Goal: Task Accomplishment & Management: Manage account settings

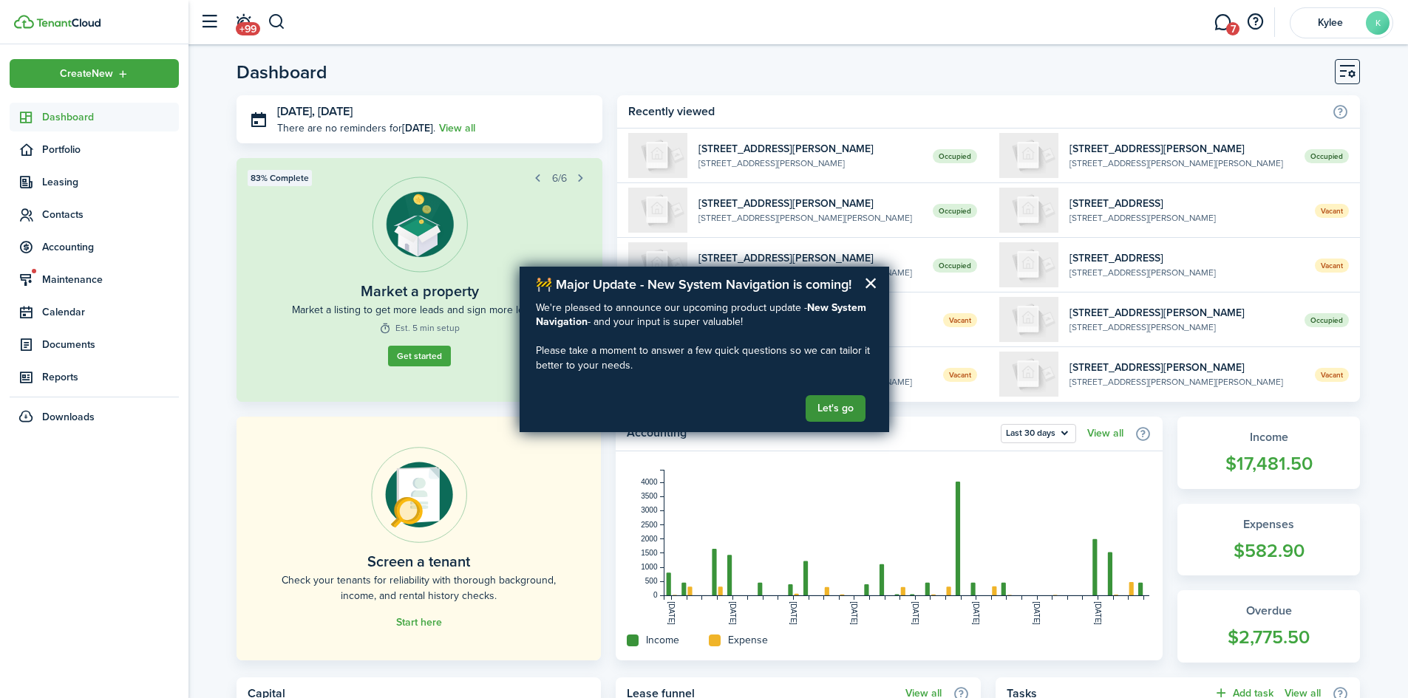
click at [833, 409] on button "Let's go" at bounding box center [836, 408] width 60 height 27
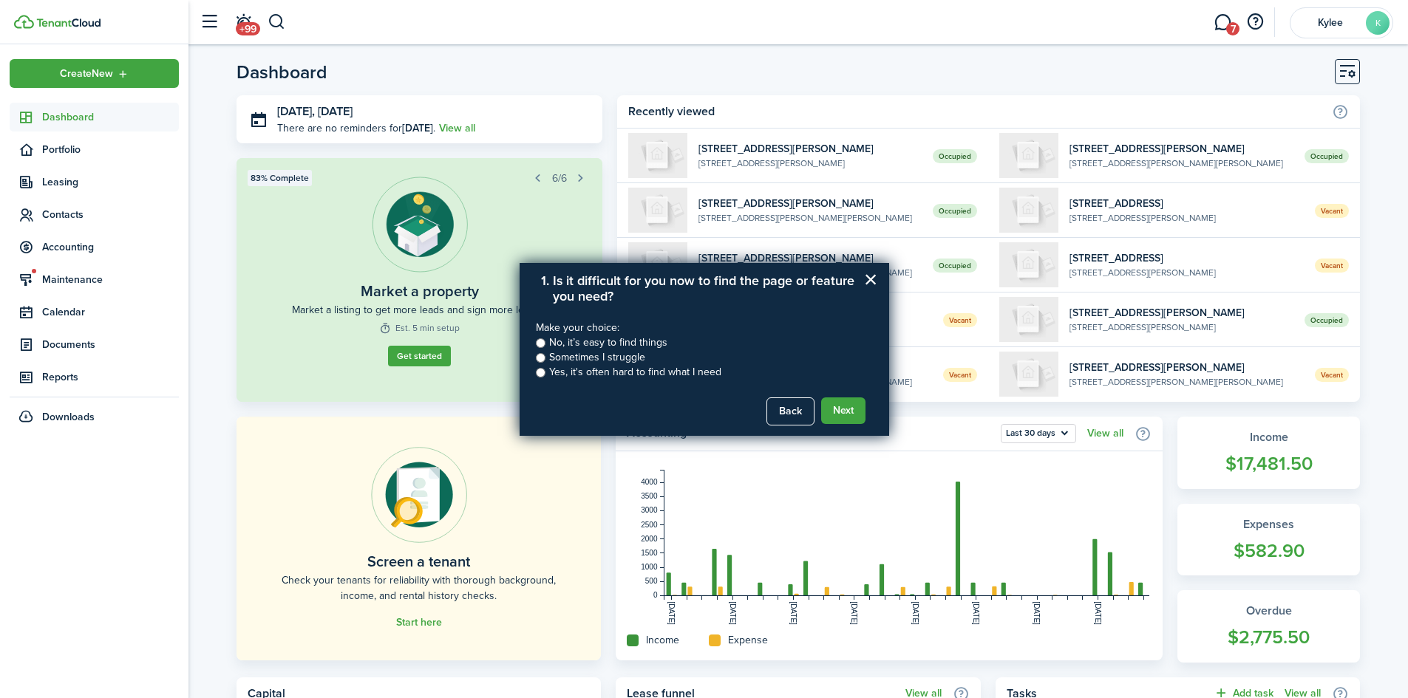
click at [608, 355] on label "Sometimes I struggle" at bounding box center [597, 357] width 96 height 15
click at [545, 355] on input "Sometimes I struggle" at bounding box center [541, 358] width 10 height 10
radio input "true"
click at [848, 418] on button "Next" at bounding box center [843, 411] width 44 height 27
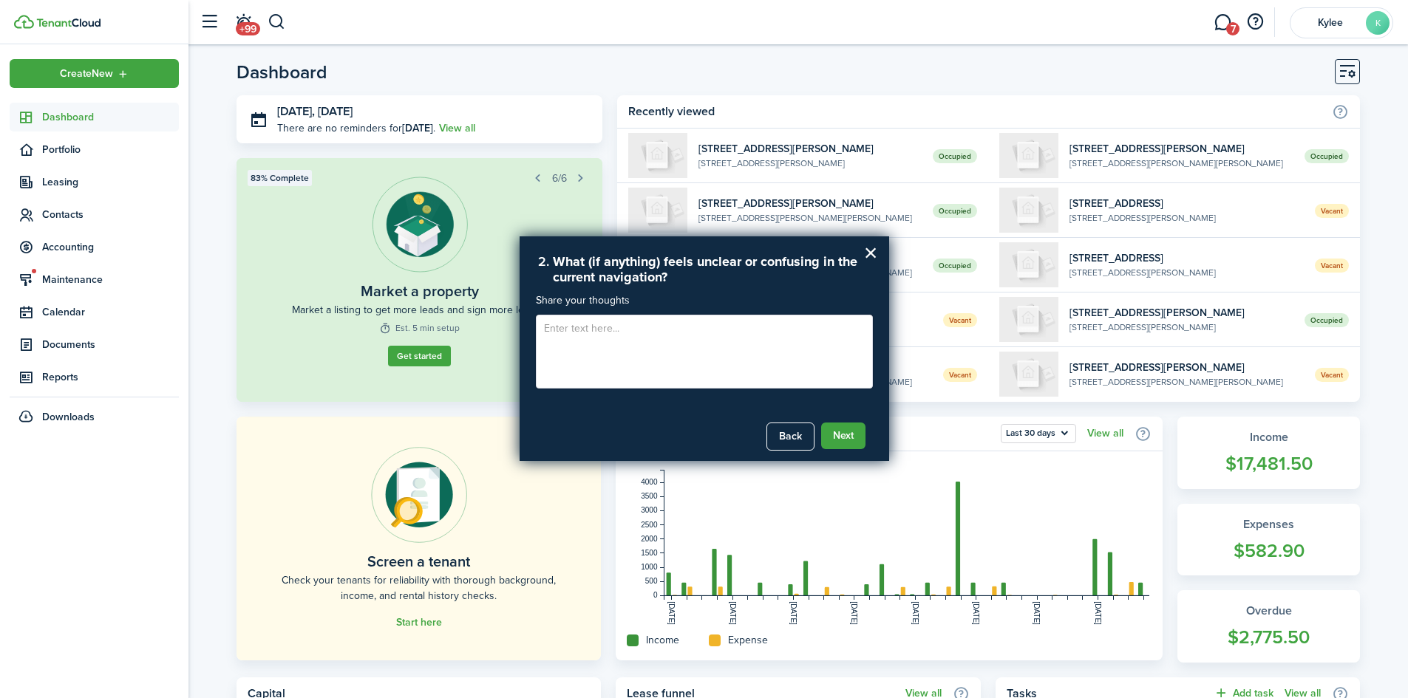
click at [636, 337] on textarea at bounding box center [704, 352] width 337 height 74
type textarea "I"
click at [783, 429] on button "Back" at bounding box center [790, 437] width 48 height 28
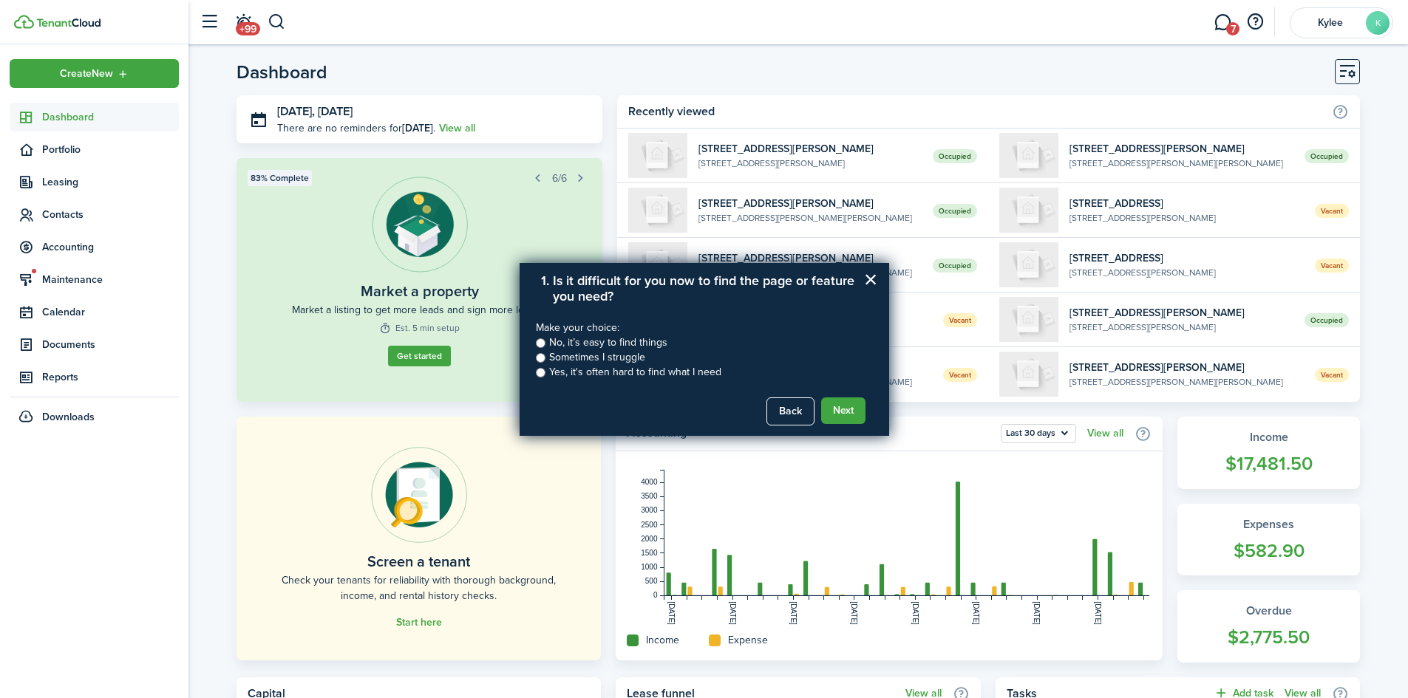
click at [580, 346] on label "No, it’s easy to find things" at bounding box center [608, 343] width 118 height 15
click at [545, 346] on input "No, it’s easy to find things" at bounding box center [541, 343] width 10 height 10
radio input "true"
click at [831, 406] on button "Next" at bounding box center [843, 411] width 44 height 27
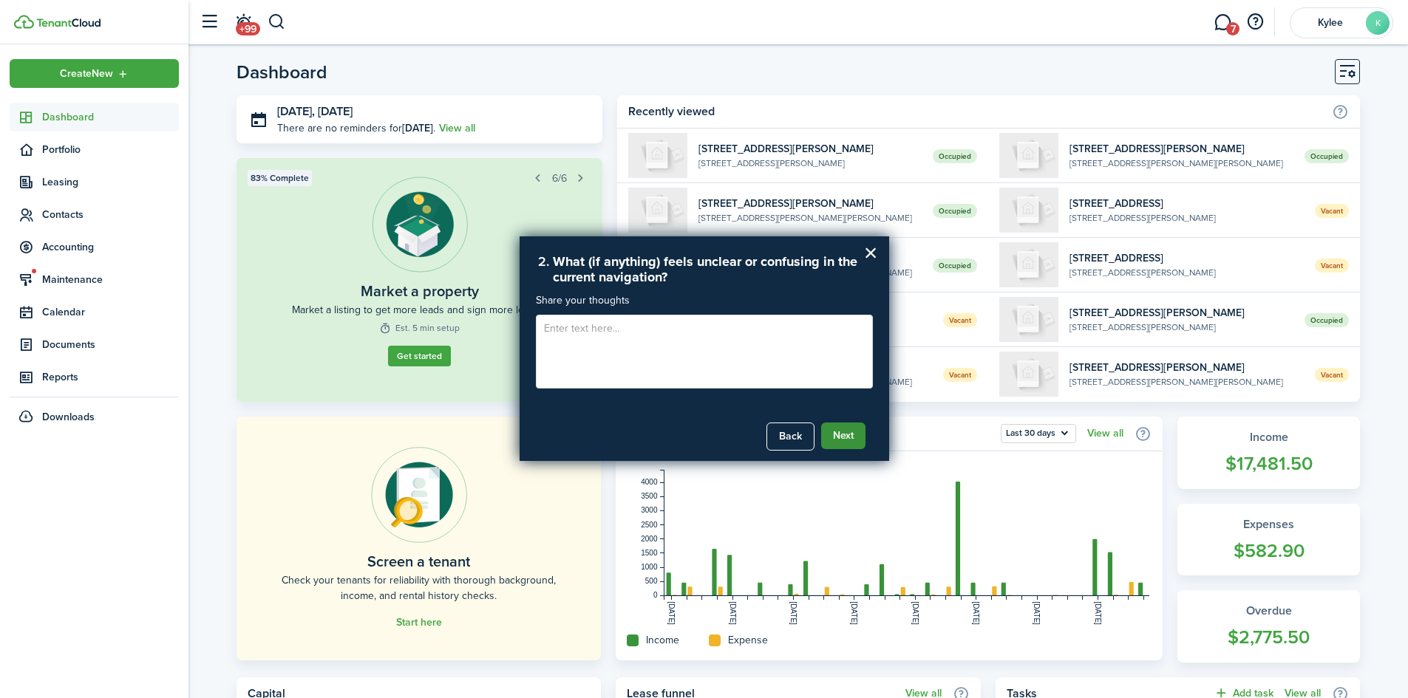
click at [845, 438] on button "Next" at bounding box center [843, 436] width 44 height 27
click at [809, 431] on button "Submit Feedback" at bounding box center [813, 436] width 104 height 27
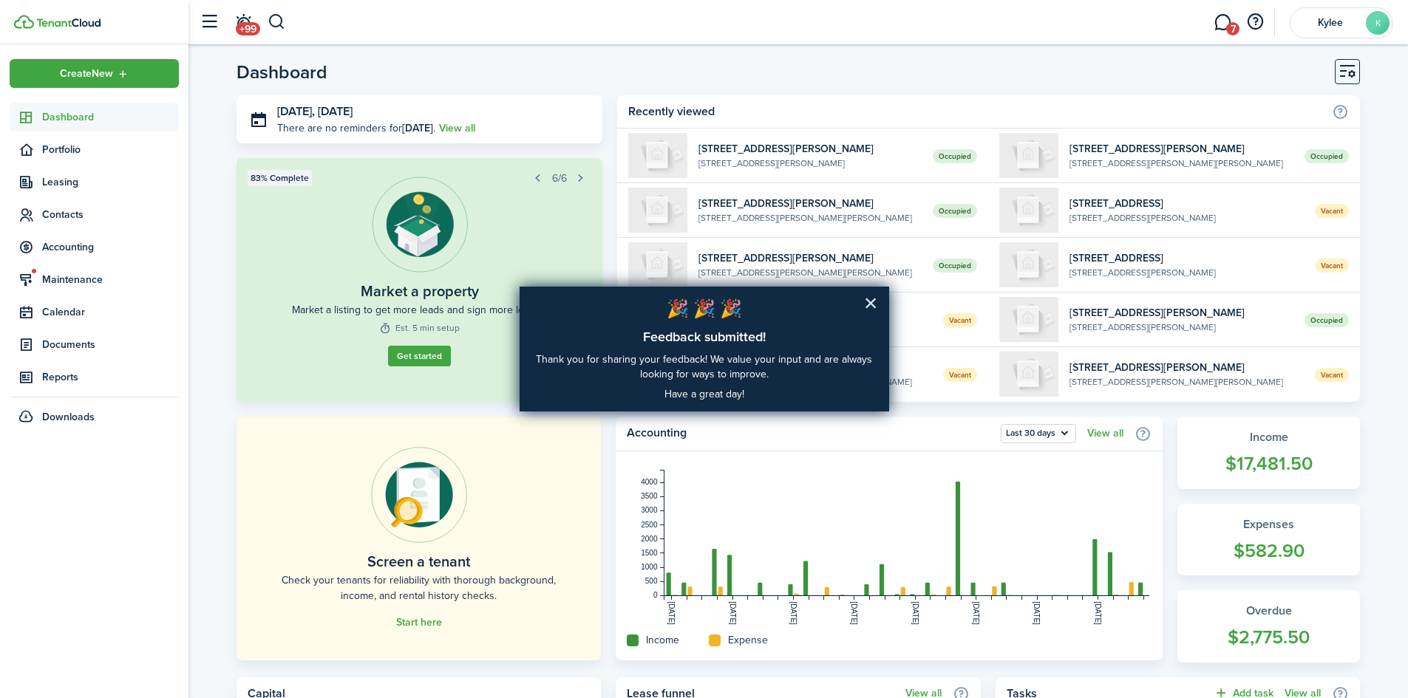
click at [874, 297] on button "×" at bounding box center [871, 303] width 14 height 24
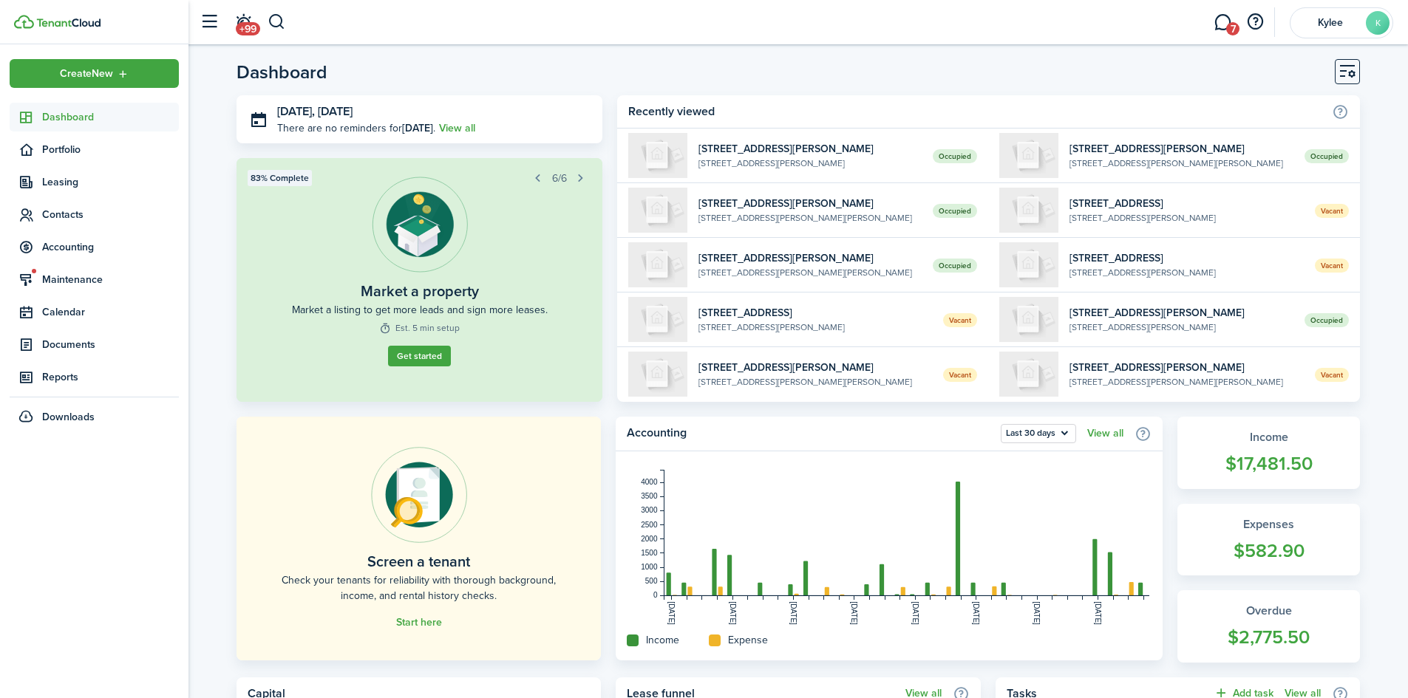
click at [79, 123] on span "Dashboard" at bounding box center [110, 117] width 137 height 16
click at [56, 117] on span "Dashboard" at bounding box center [110, 117] width 137 height 16
click at [66, 222] on span "Contacts" at bounding box center [94, 214] width 169 height 29
click at [63, 250] on span "Tenants" at bounding box center [110, 250] width 137 height 16
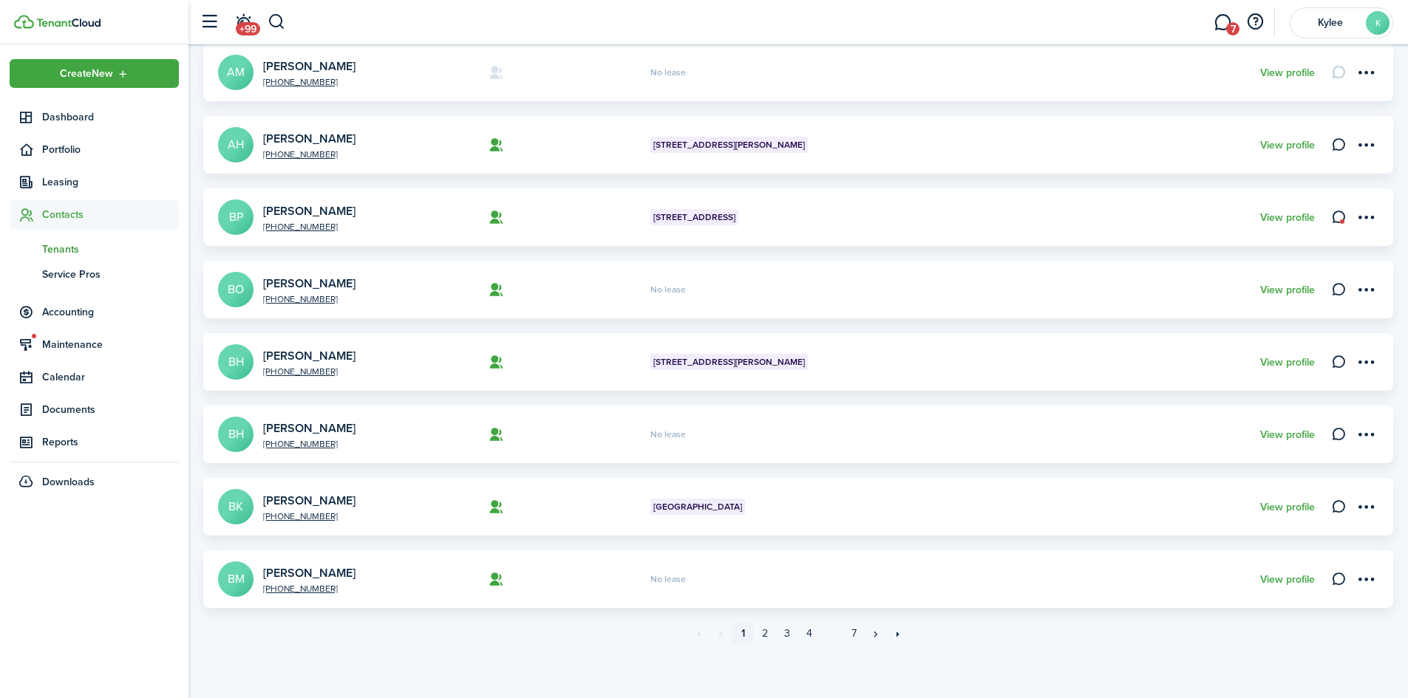
scroll to position [414, 0]
click at [769, 633] on link "2" at bounding box center [765, 632] width 22 height 22
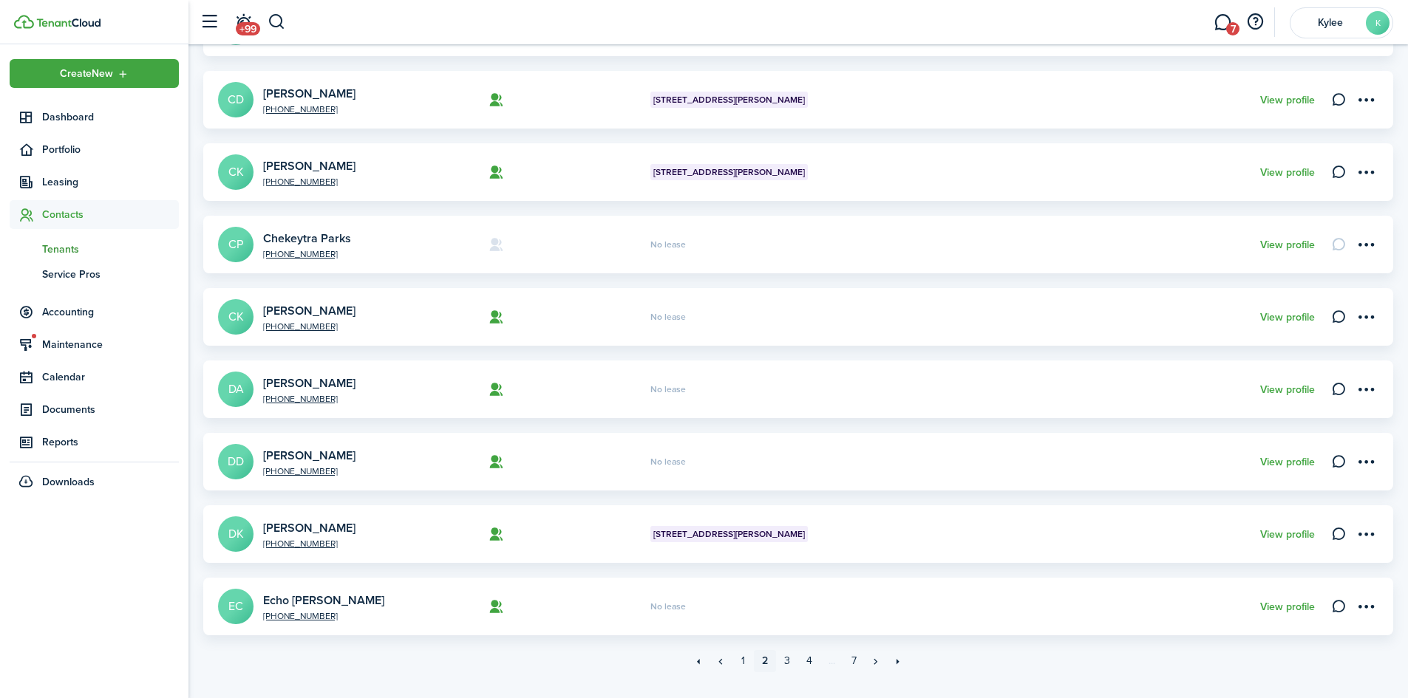
scroll to position [414, 0]
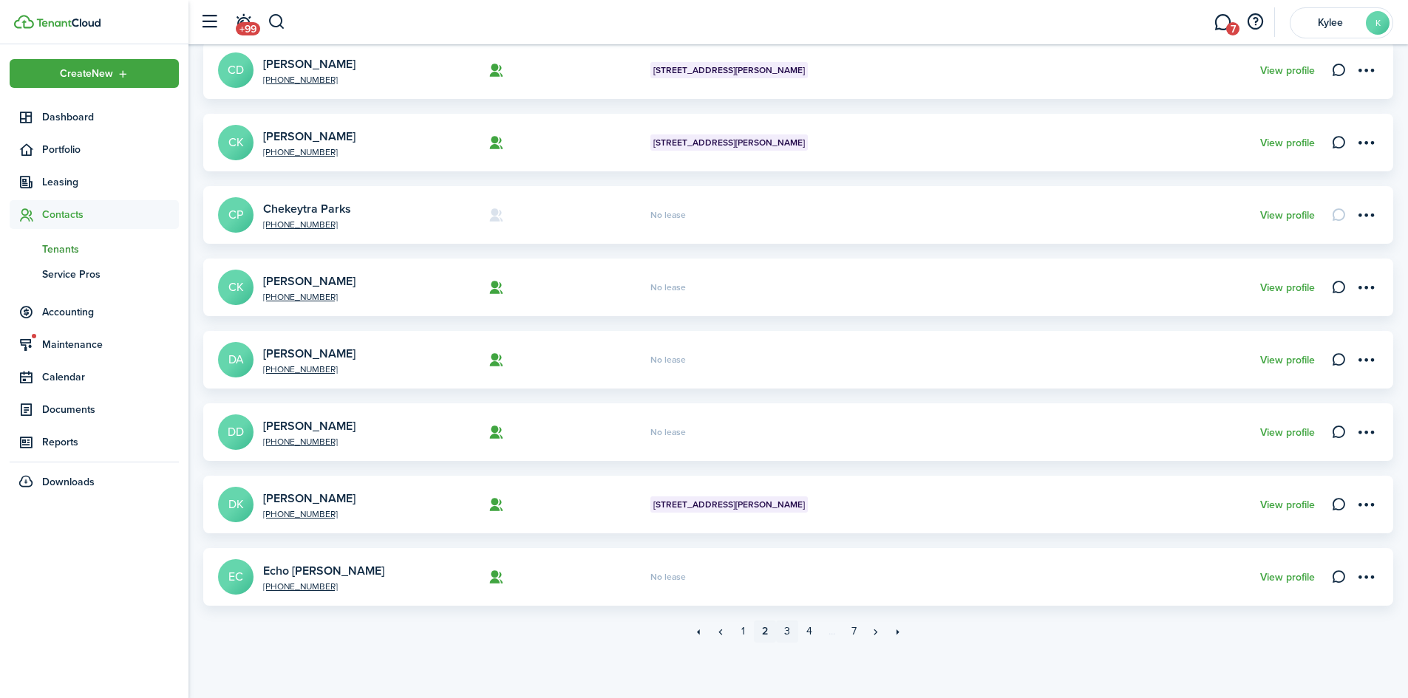
click at [786, 633] on link "3" at bounding box center [787, 632] width 22 height 22
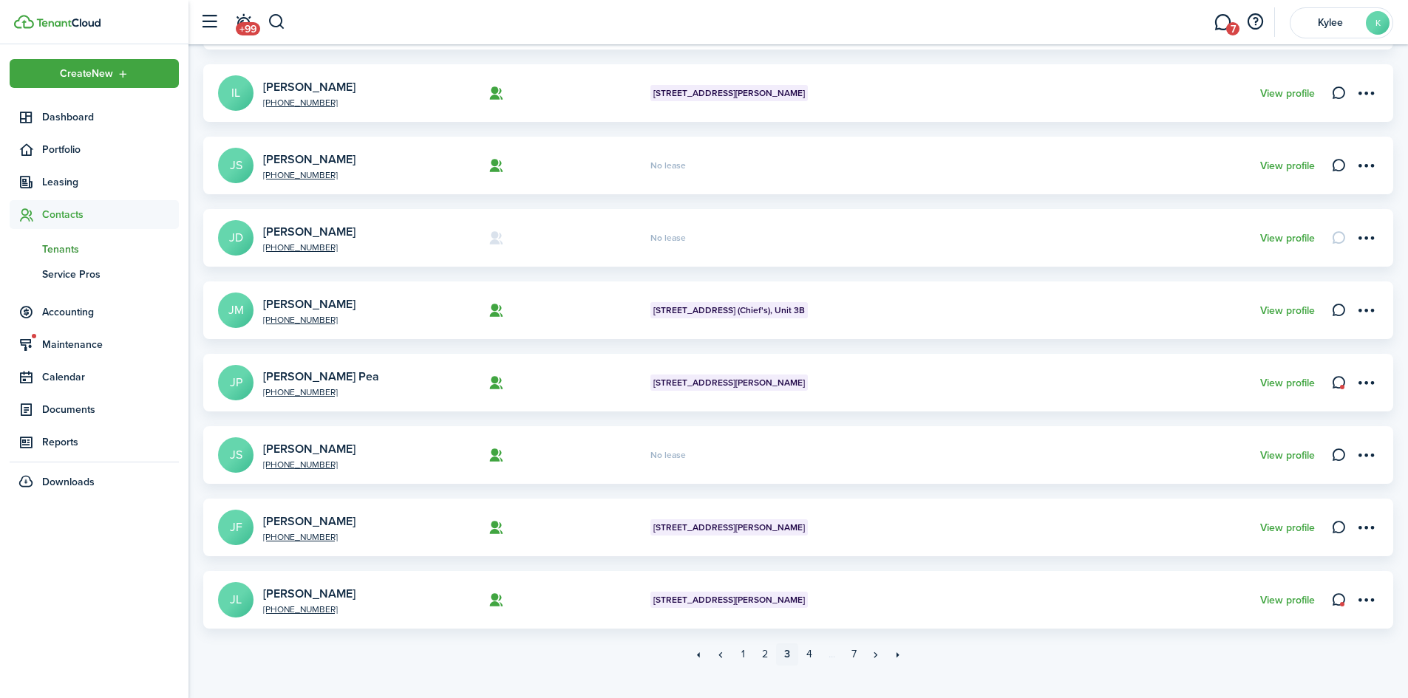
scroll to position [414, 0]
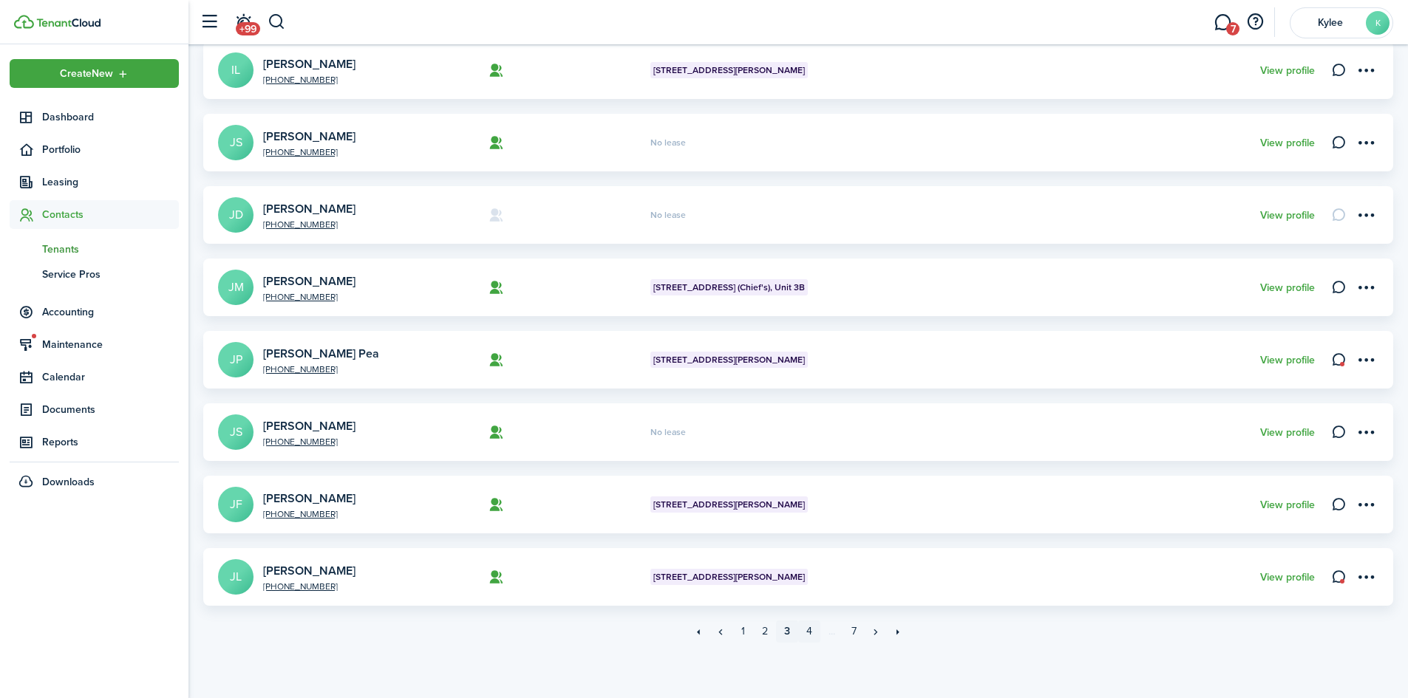
click at [814, 637] on link "4" at bounding box center [809, 632] width 22 height 22
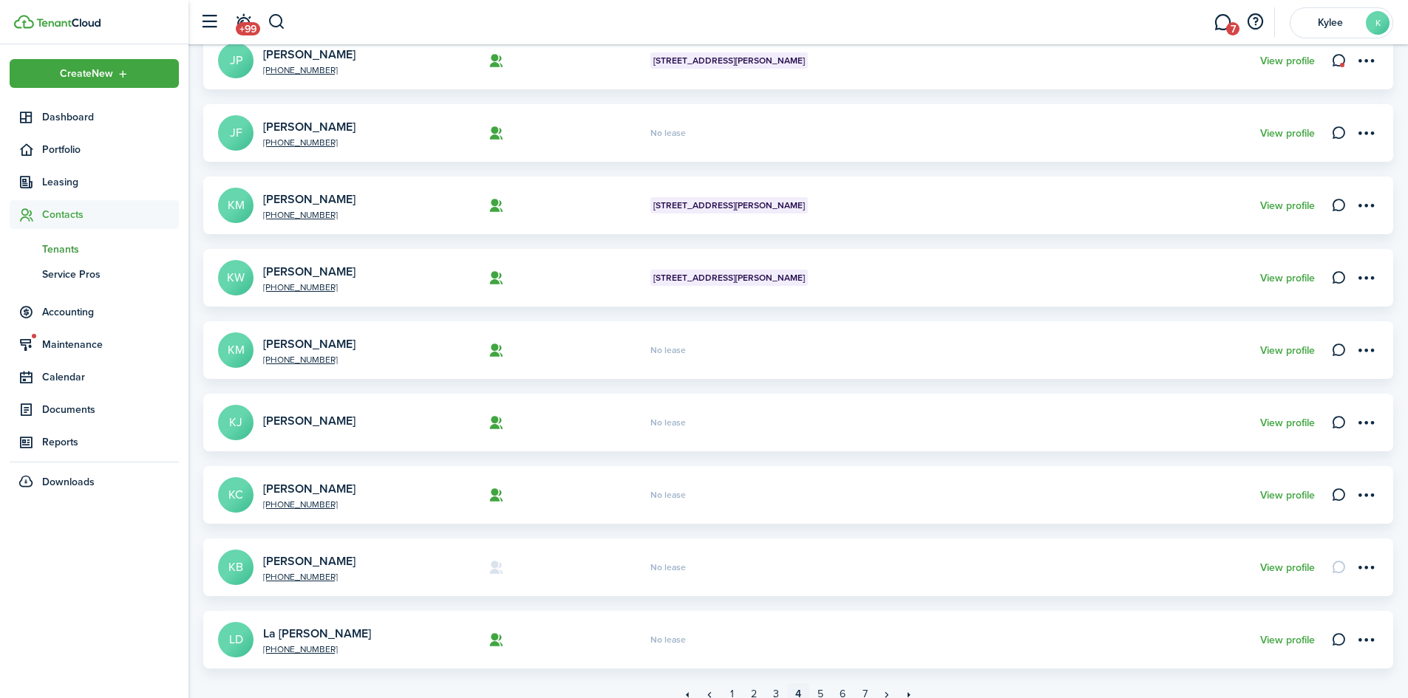
scroll to position [414, 0]
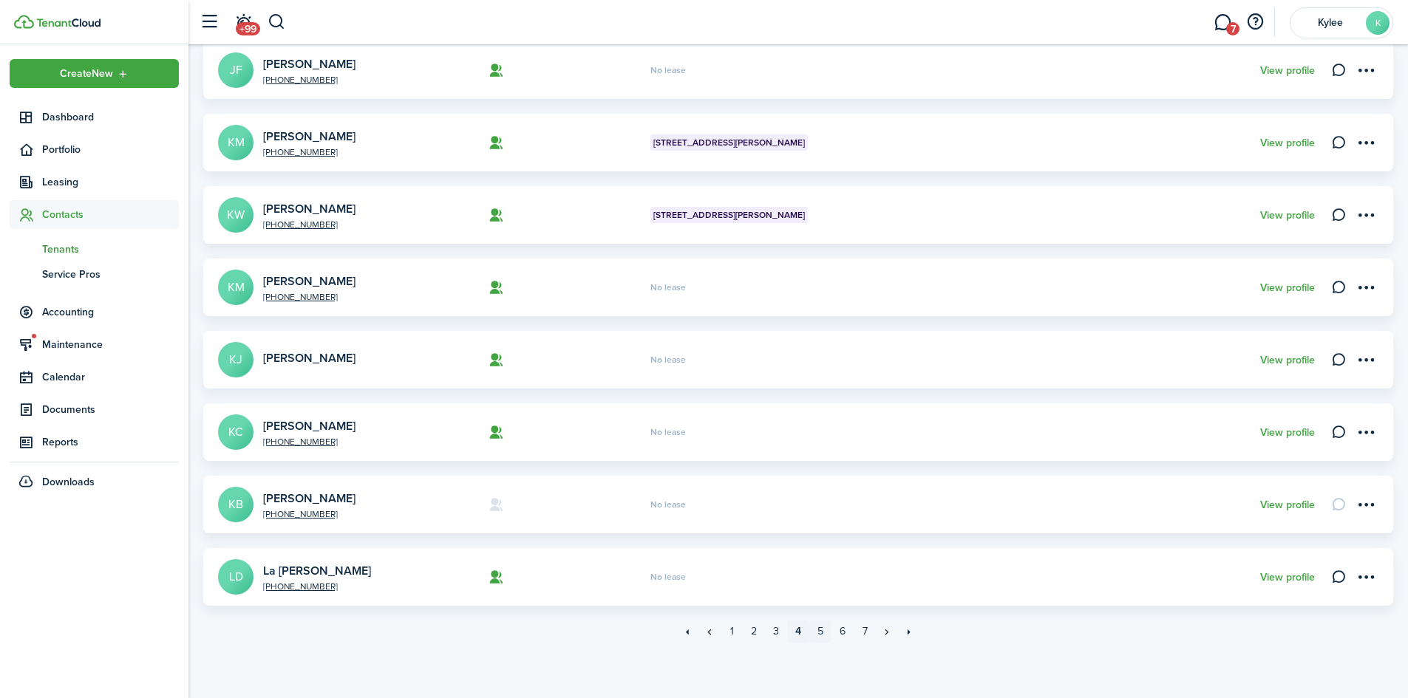
click at [823, 634] on link "5" at bounding box center [820, 632] width 22 height 22
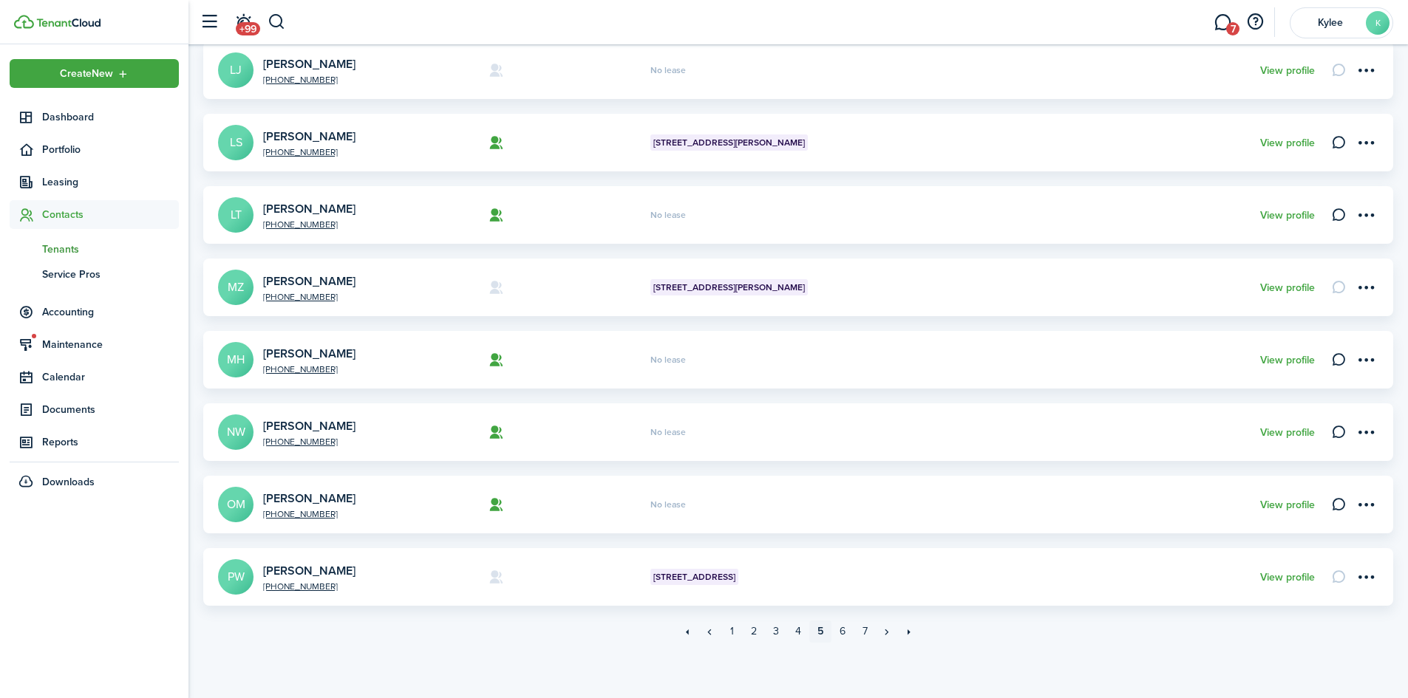
scroll to position [395, 0]
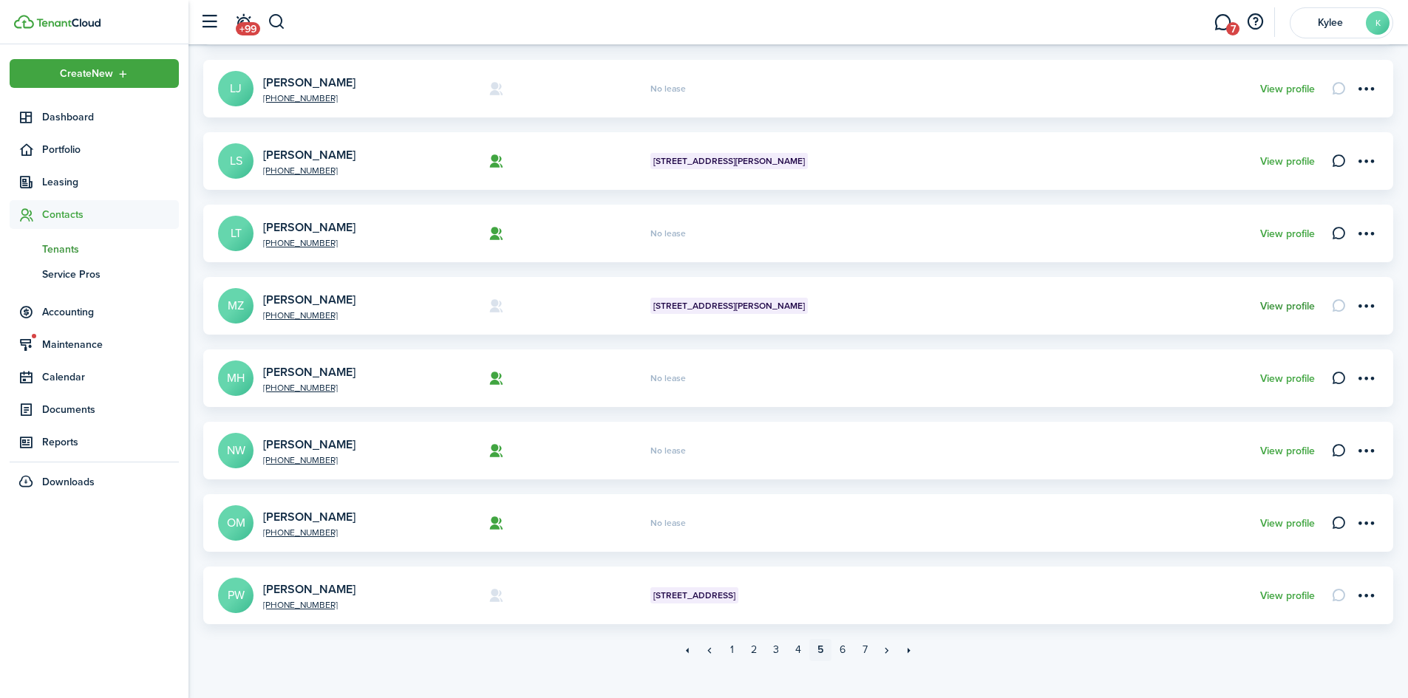
click at [1275, 301] on link "View profile" at bounding box center [1287, 307] width 55 height 12
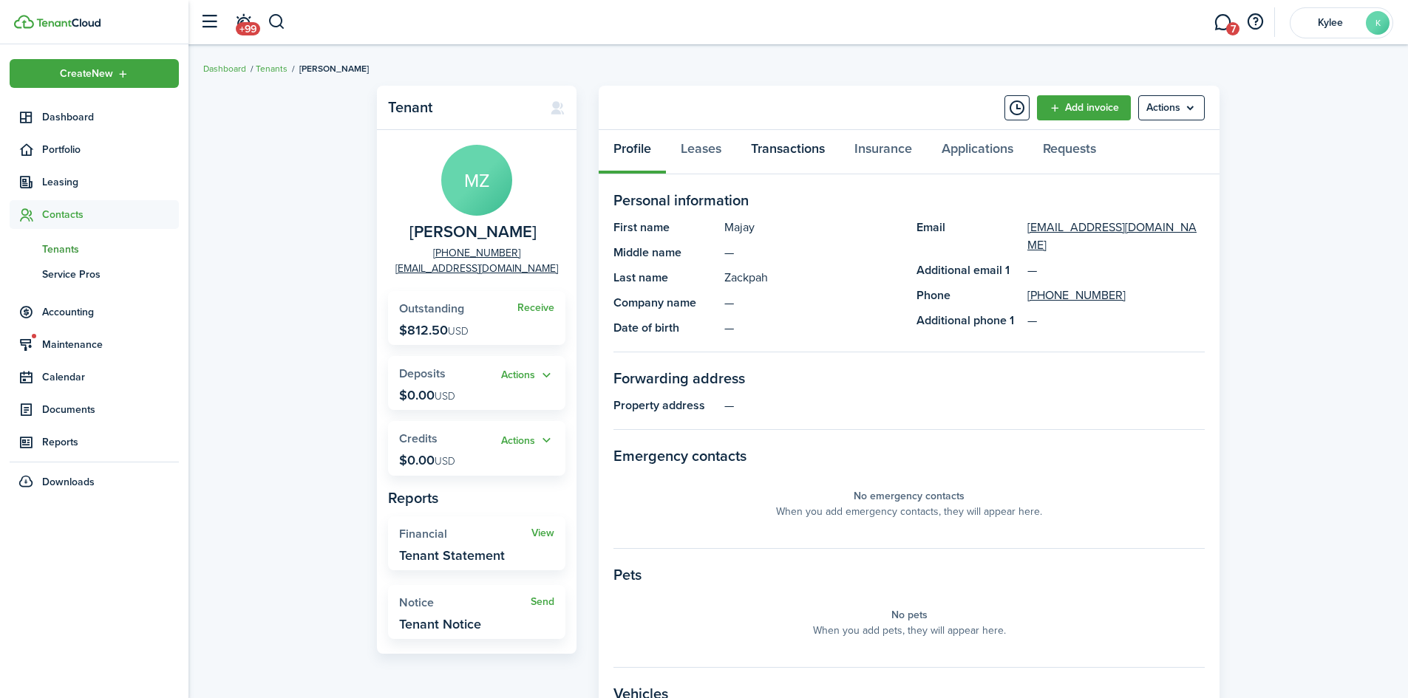
click at [777, 149] on link "Transactions" at bounding box center [787, 152] width 103 height 44
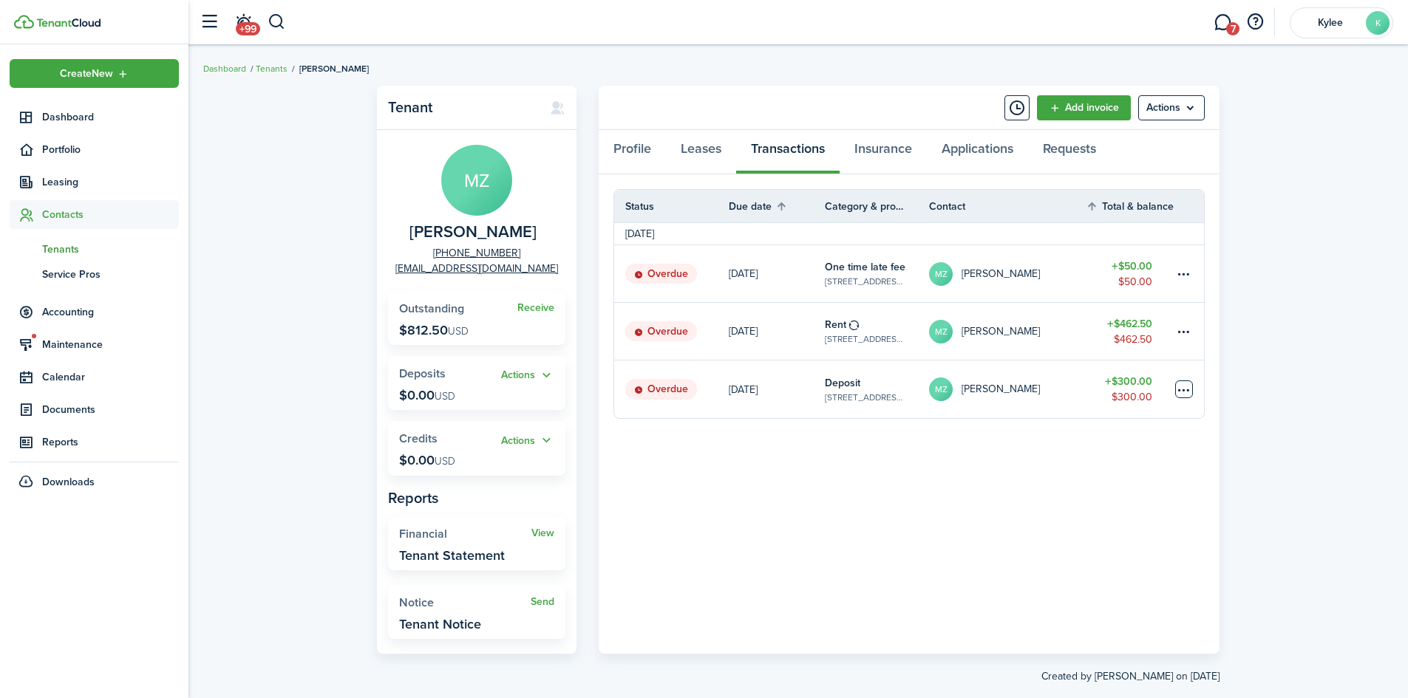
click at [1186, 394] on table-menu-btn-icon at bounding box center [1184, 390] width 18 height 18
click at [1083, 630] on button "Delete" at bounding box center [1127, 625] width 129 height 25
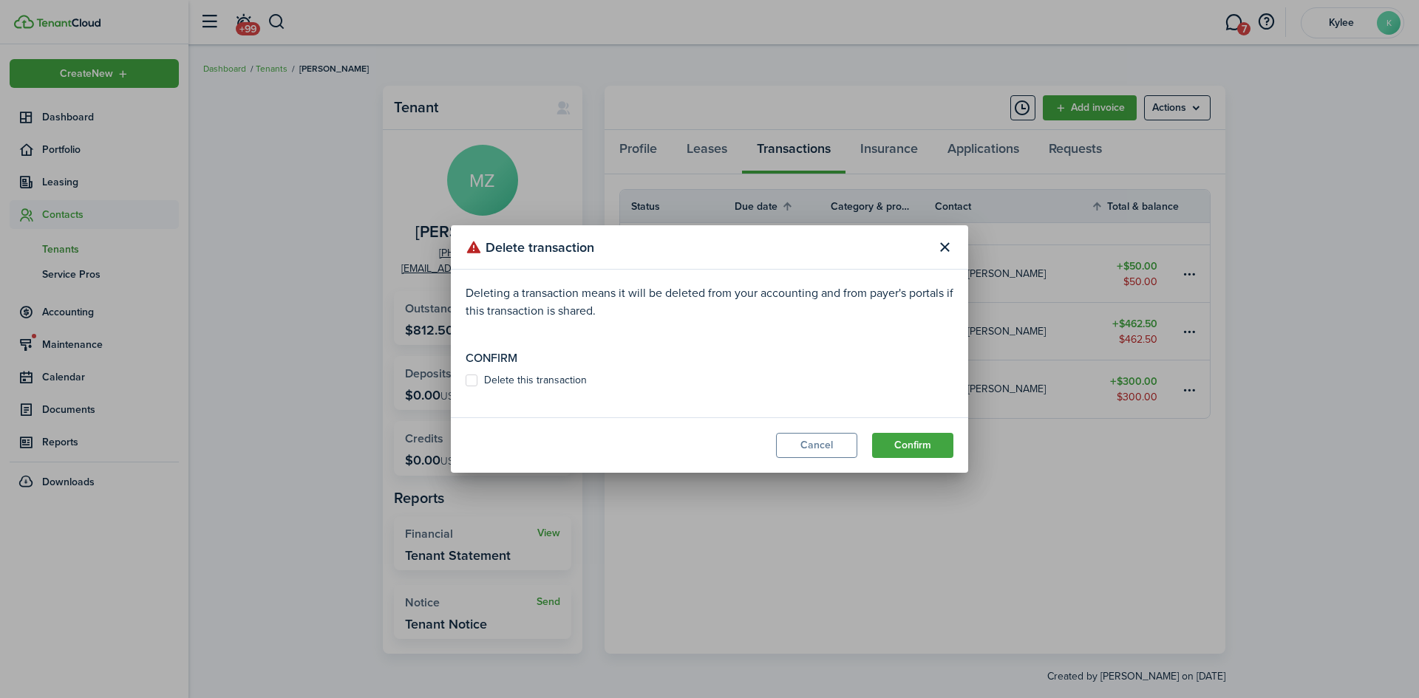
click at [480, 378] on label "Delete this transaction" at bounding box center [526, 381] width 121 height 12
click at [466, 381] on input "Delete this transaction" at bounding box center [465, 381] width 1 height 1
checkbox input "true"
click at [899, 437] on button "Confirm" at bounding box center [912, 445] width 81 height 25
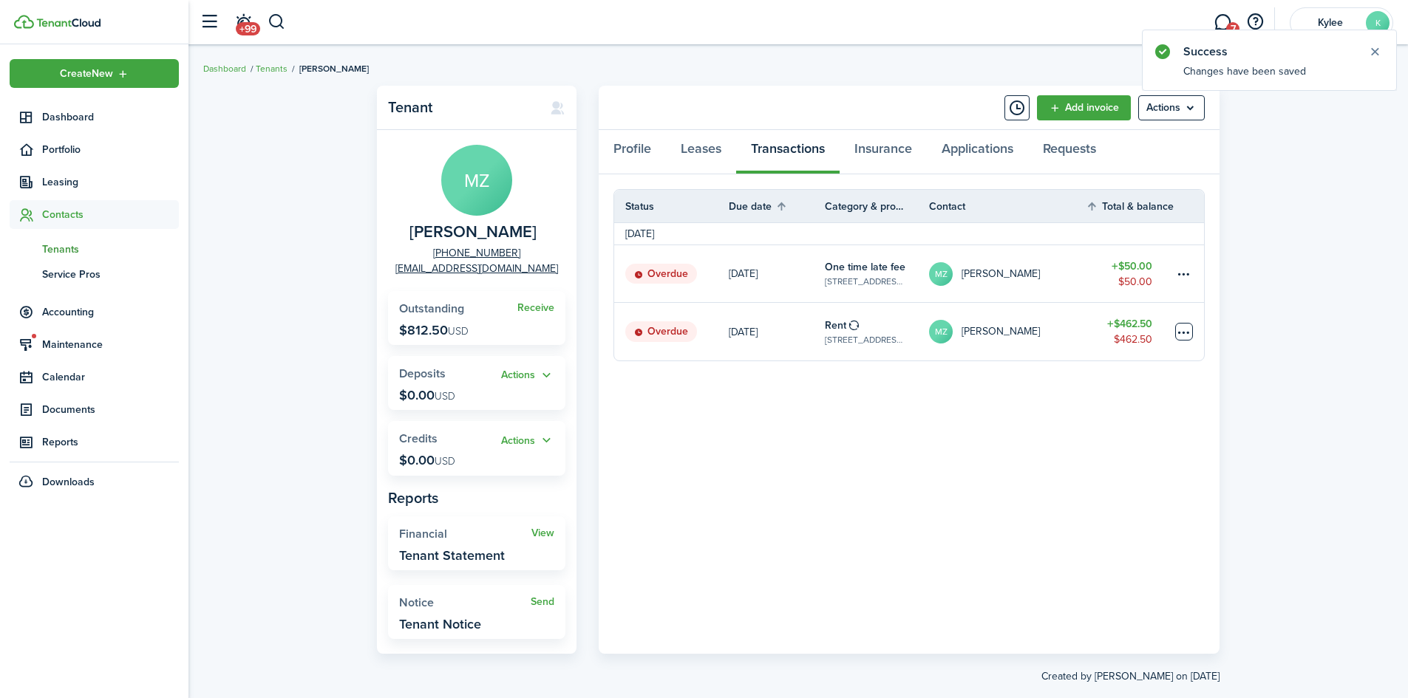
click at [1180, 334] on table-menu-btn-icon at bounding box center [1184, 332] width 18 height 18
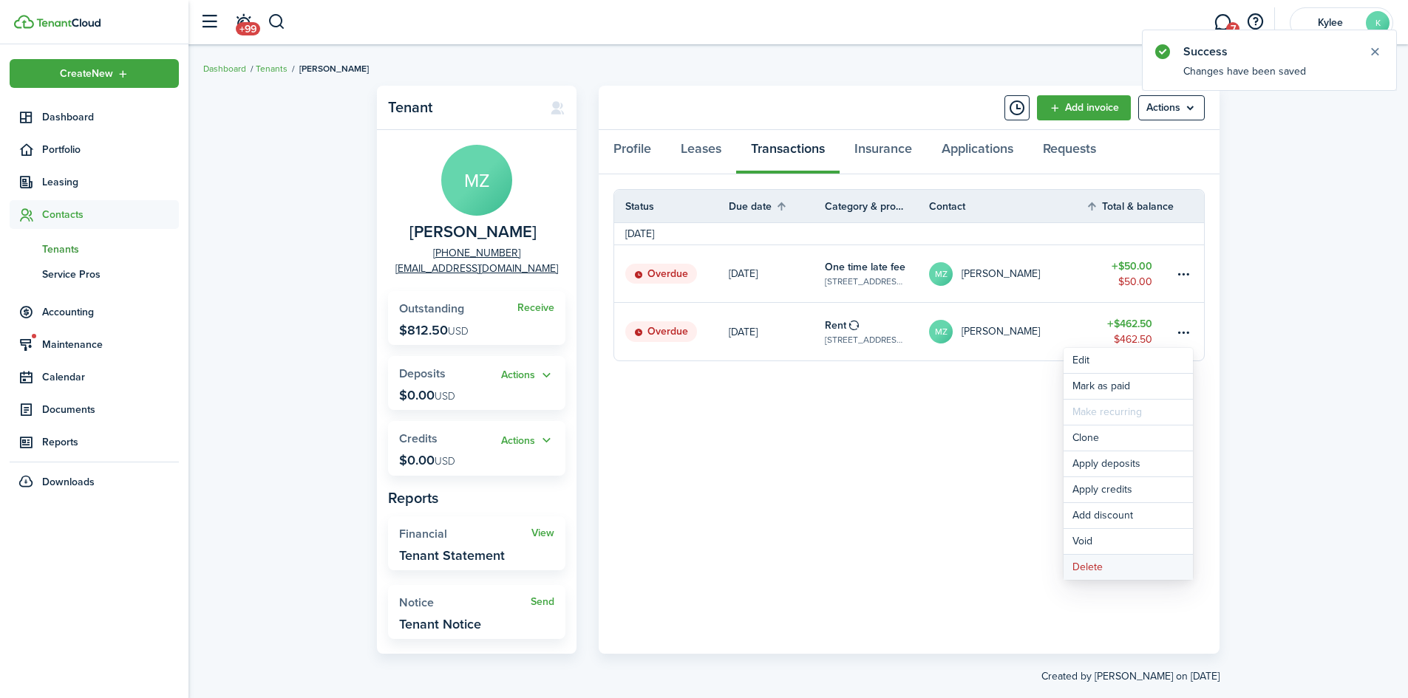
click at [1109, 573] on button "Delete" at bounding box center [1127, 567] width 129 height 25
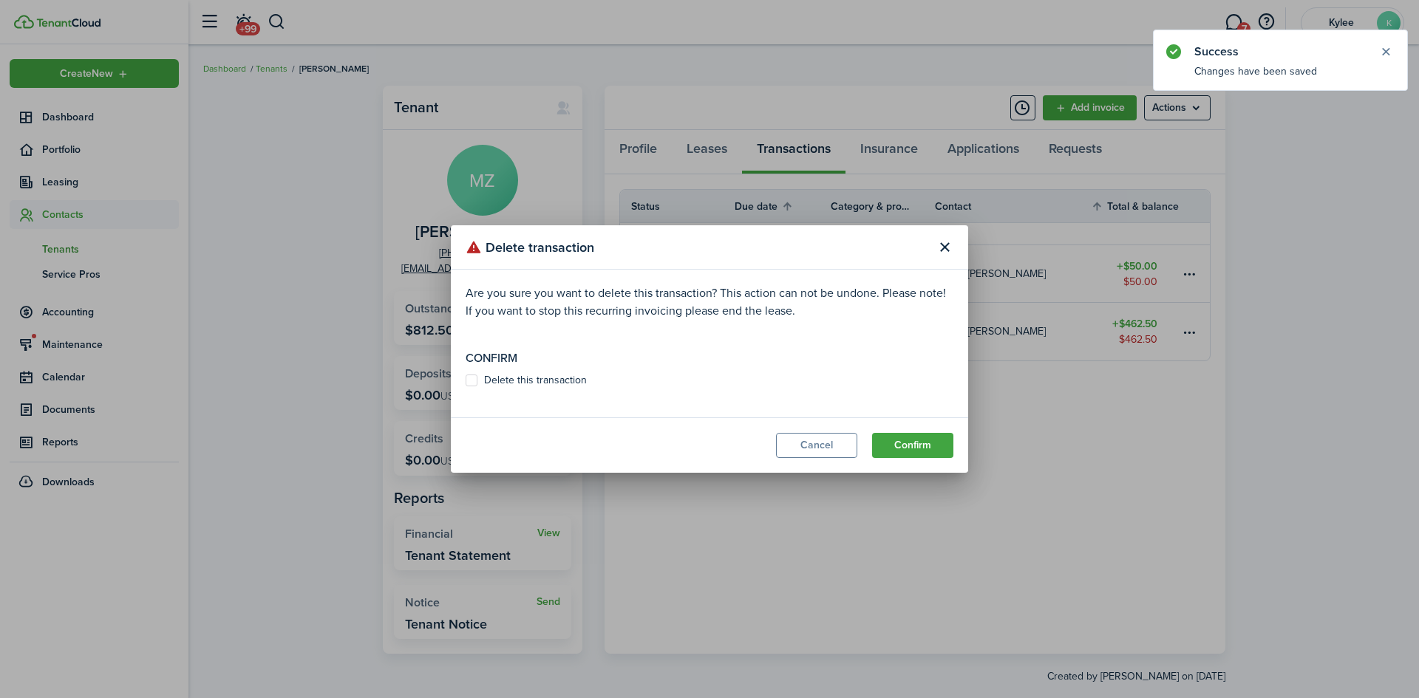
drag, startPoint x: 563, startPoint y: 380, endPoint x: 595, endPoint y: 391, distance: 33.7
click at [562, 380] on label "Delete this transaction" at bounding box center [526, 381] width 121 height 12
click at [466, 381] on input "Delete this transaction" at bounding box center [465, 381] width 1 height 1
checkbox input "true"
click at [882, 440] on button "Confirm" at bounding box center [912, 445] width 81 height 25
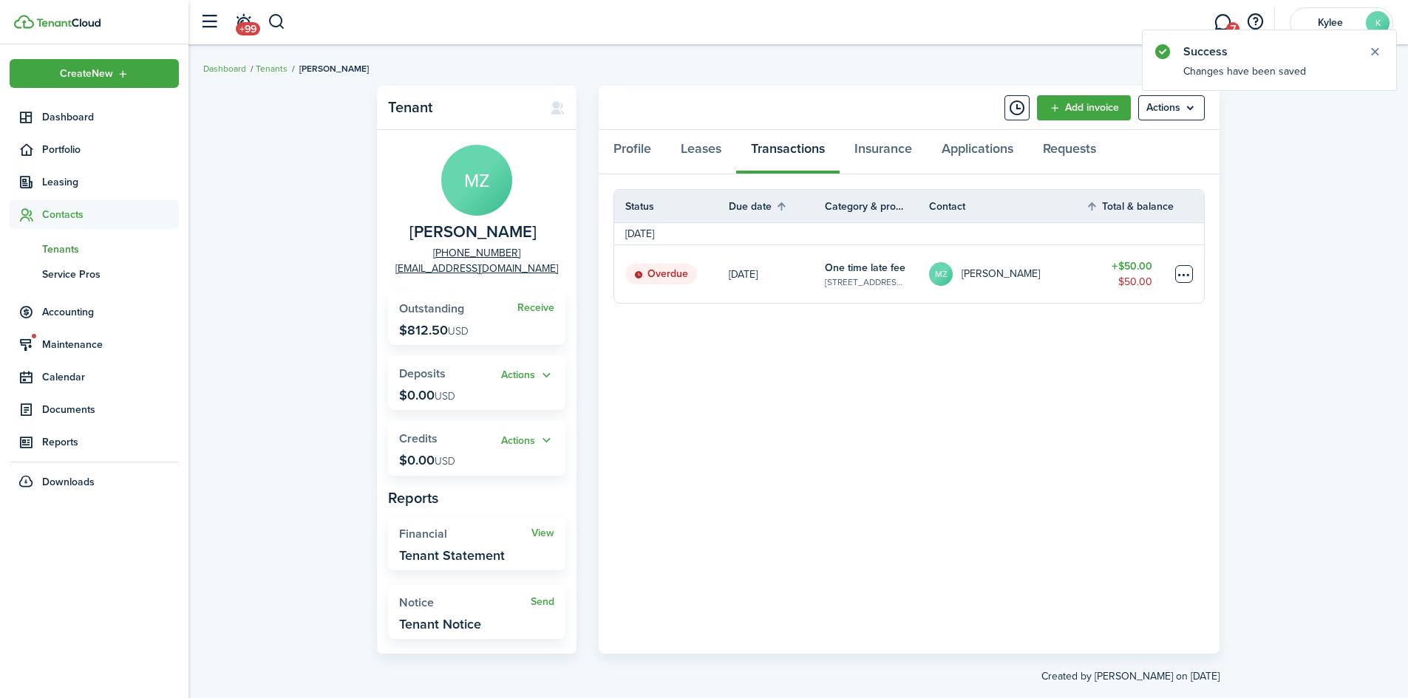
click at [1191, 277] on table-menu-btn-icon at bounding box center [1184, 274] width 18 height 18
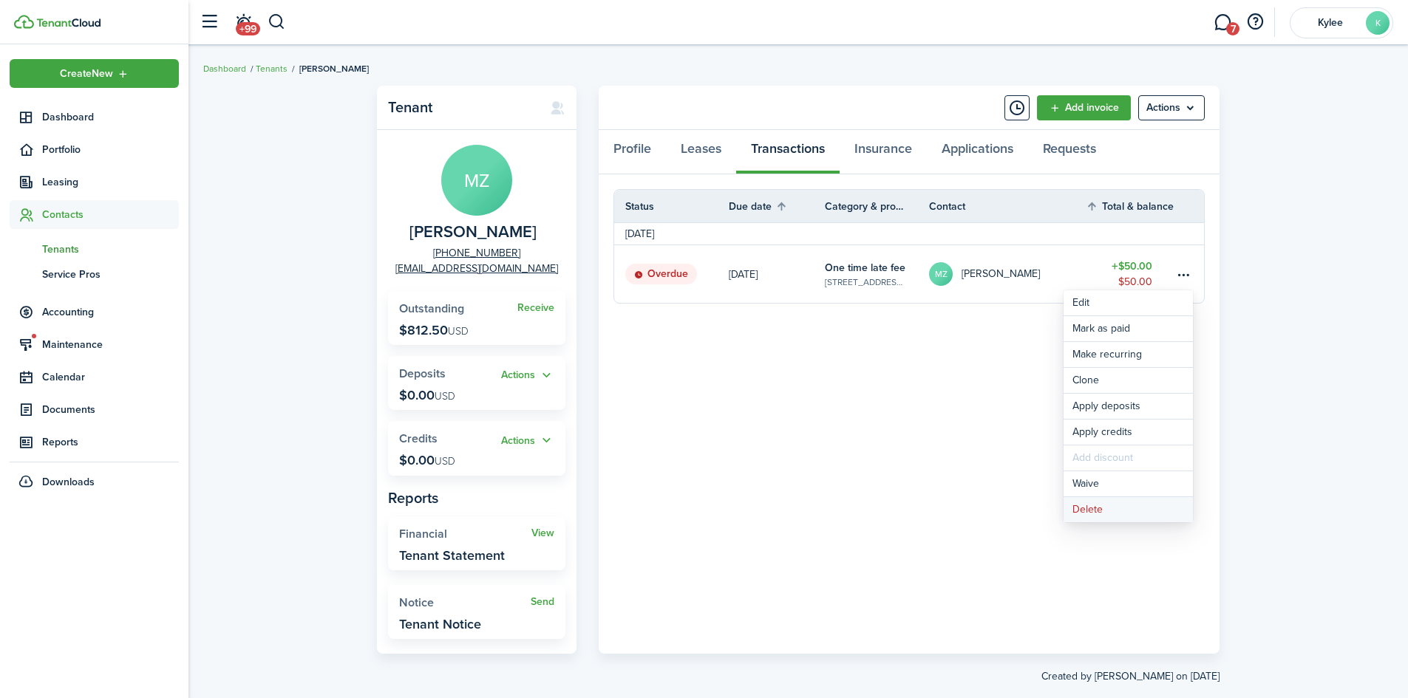
click at [1111, 511] on button "Delete" at bounding box center [1127, 509] width 129 height 25
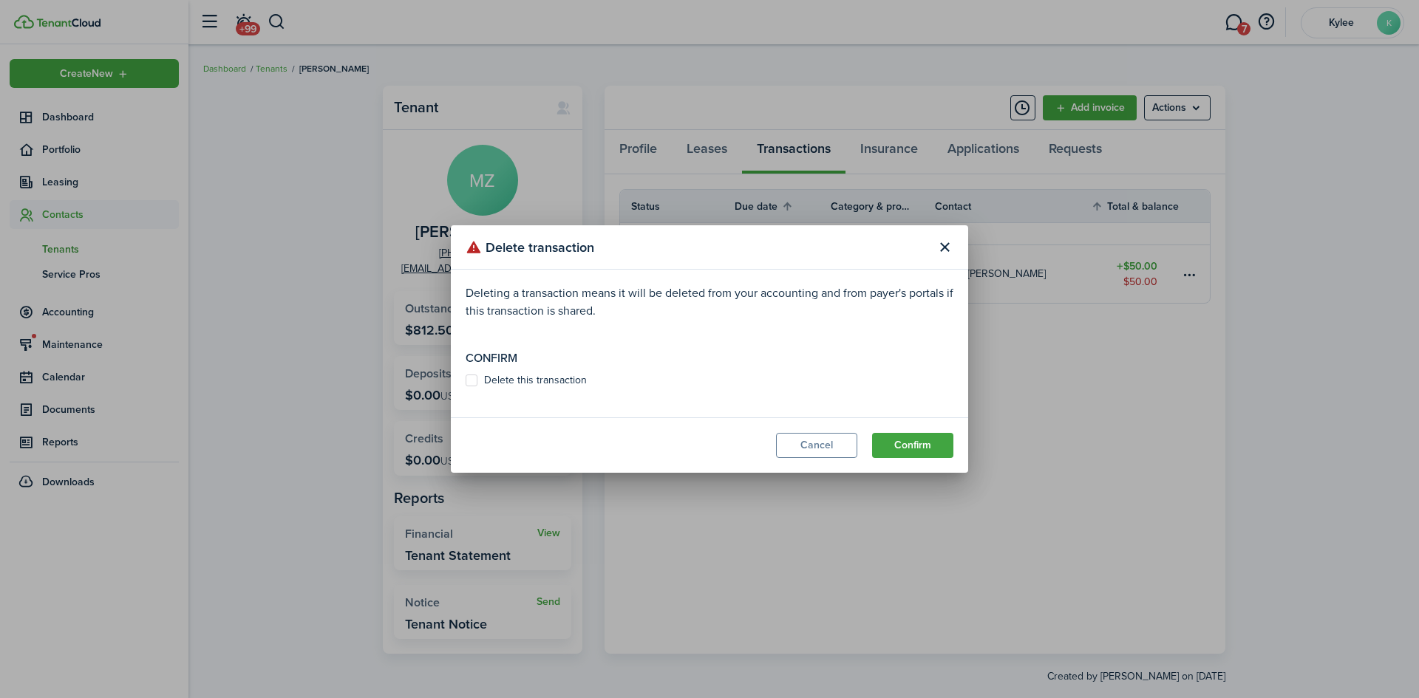
click at [545, 375] on label "Delete this transaction" at bounding box center [526, 381] width 121 height 12
click at [466, 381] on input "Delete this transaction" at bounding box center [465, 381] width 1 height 1
checkbox input "true"
click at [936, 446] on button "Confirm" at bounding box center [912, 445] width 81 height 25
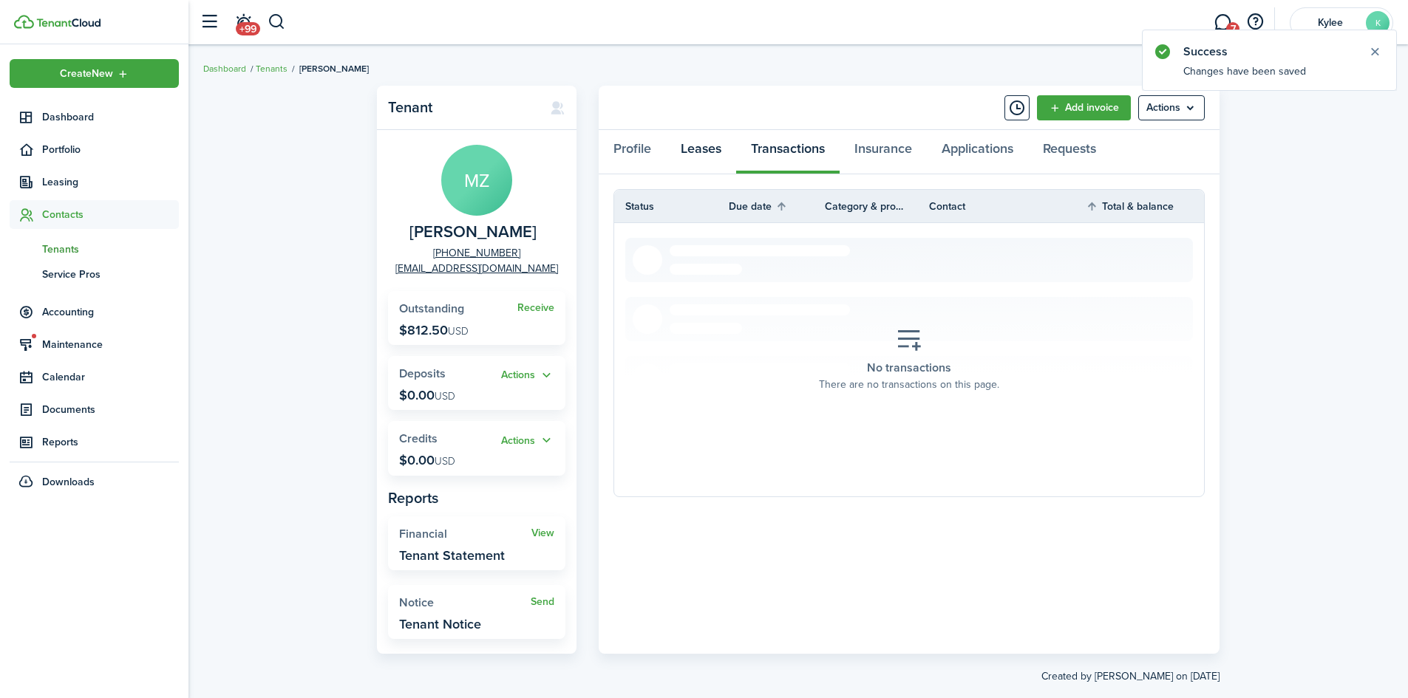
click at [695, 158] on link "Leases" at bounding box center [701, 152] width 70 height 44
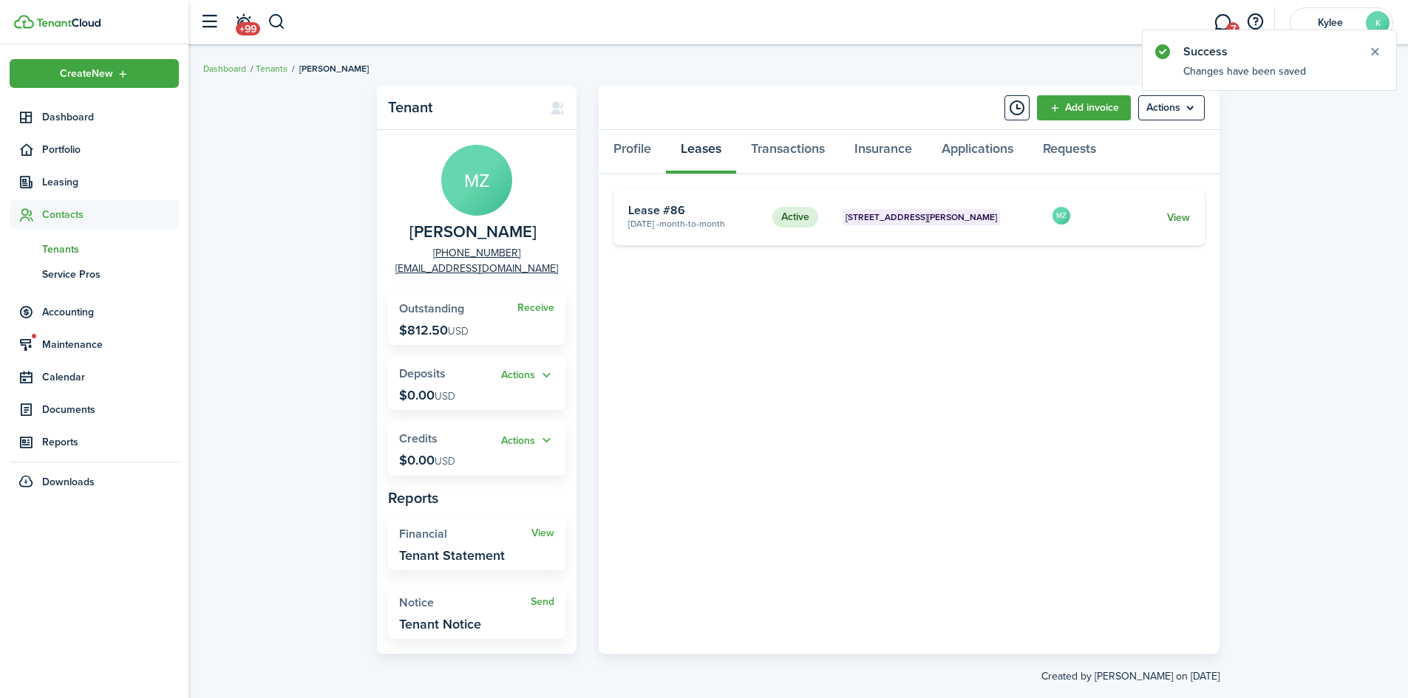
click at [1176, 218] on link "View" at bounding box center [1178, 218] width 23 height 16
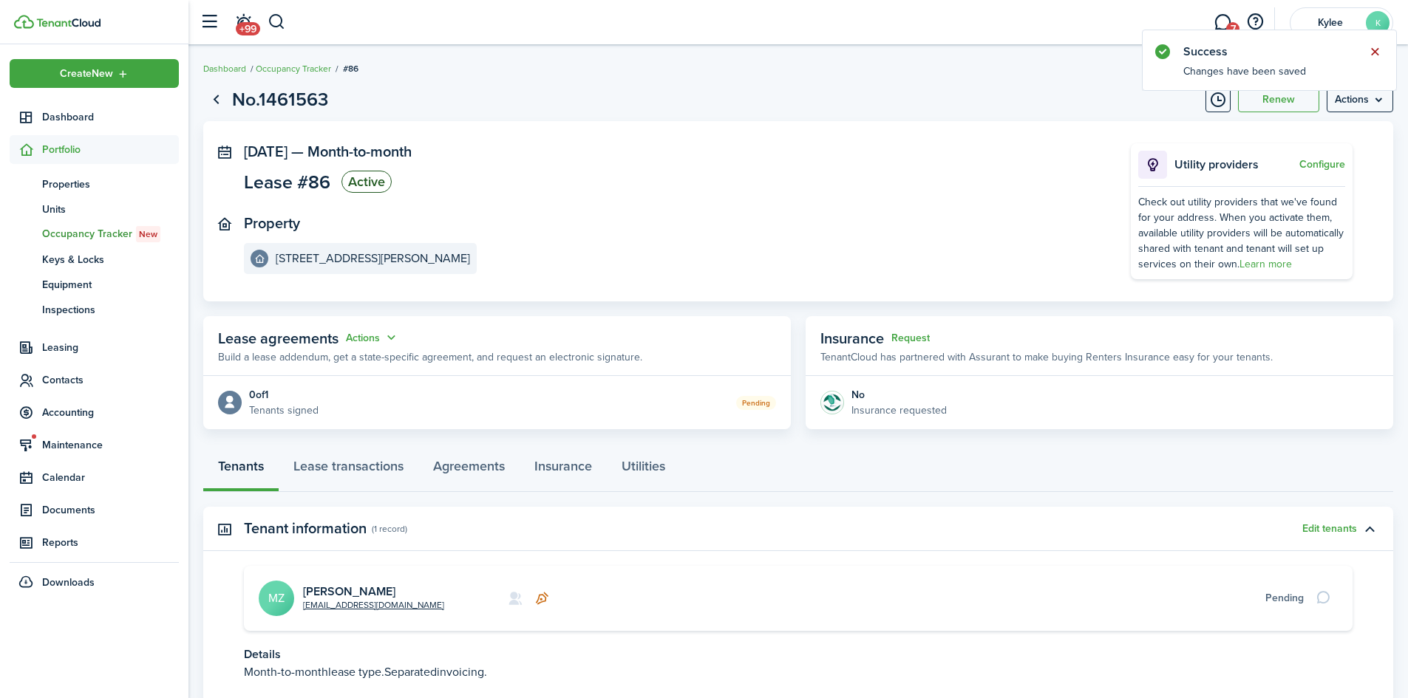
click at [1369, 56] on button "Close notify" at bounding box center [1374, 51] width 21 height 21
click at [1361, 98] on menu-btn "Actions" at bounding box center [1360, 99] width 67 height 25
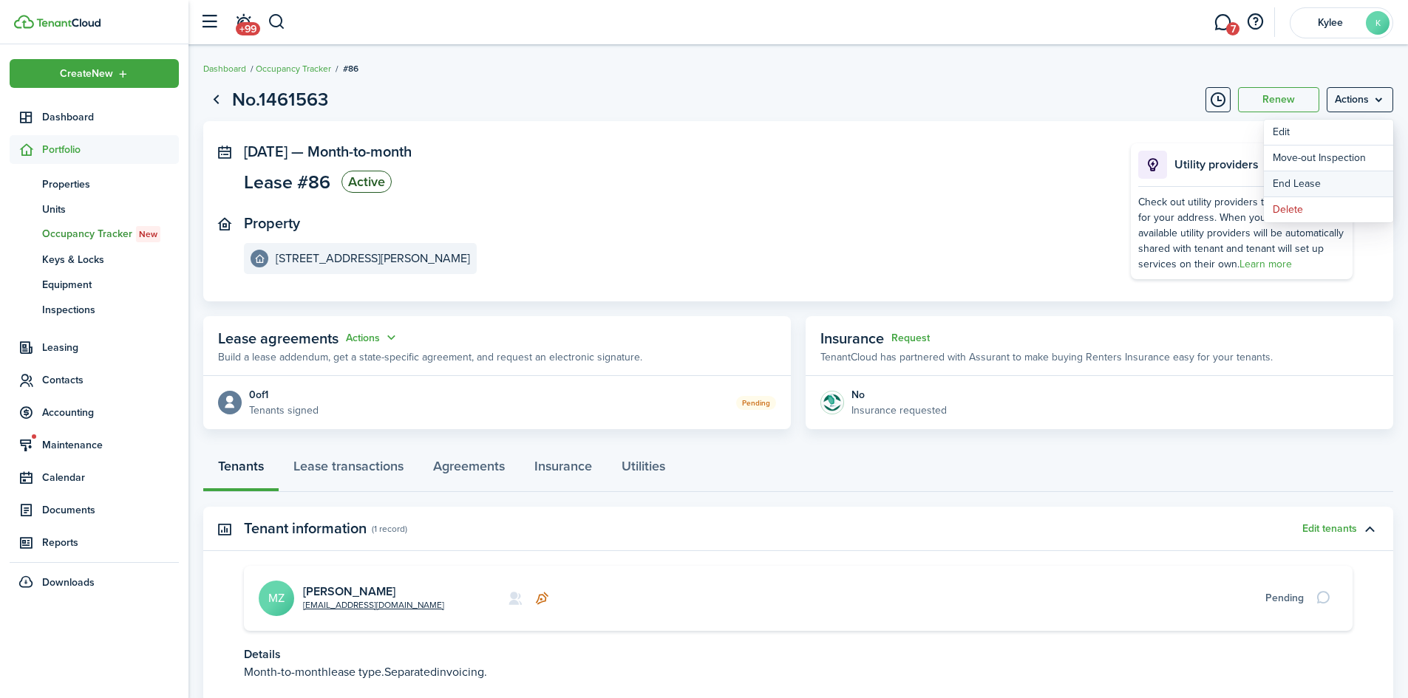
click at [1299, 185] on link "End Lease" at bounding box center [1328, 183] width 129 height 25
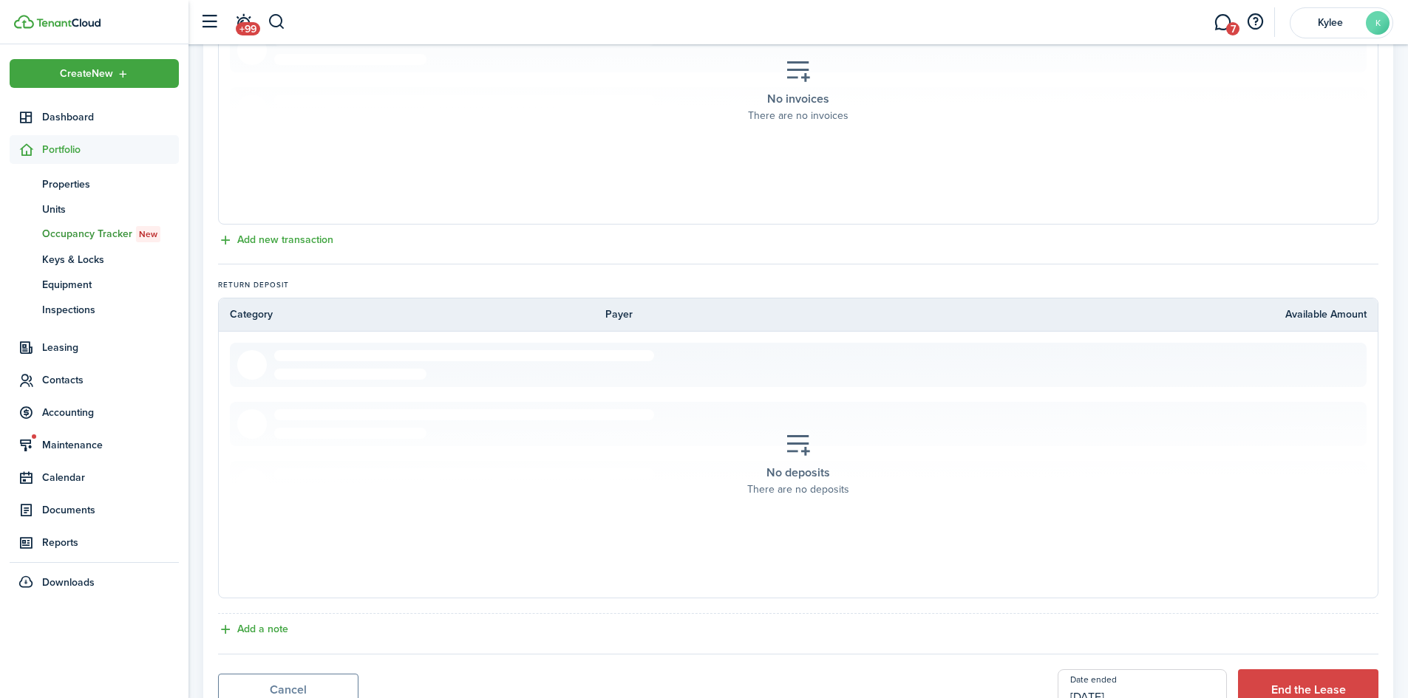
scroll to position [520, 0]
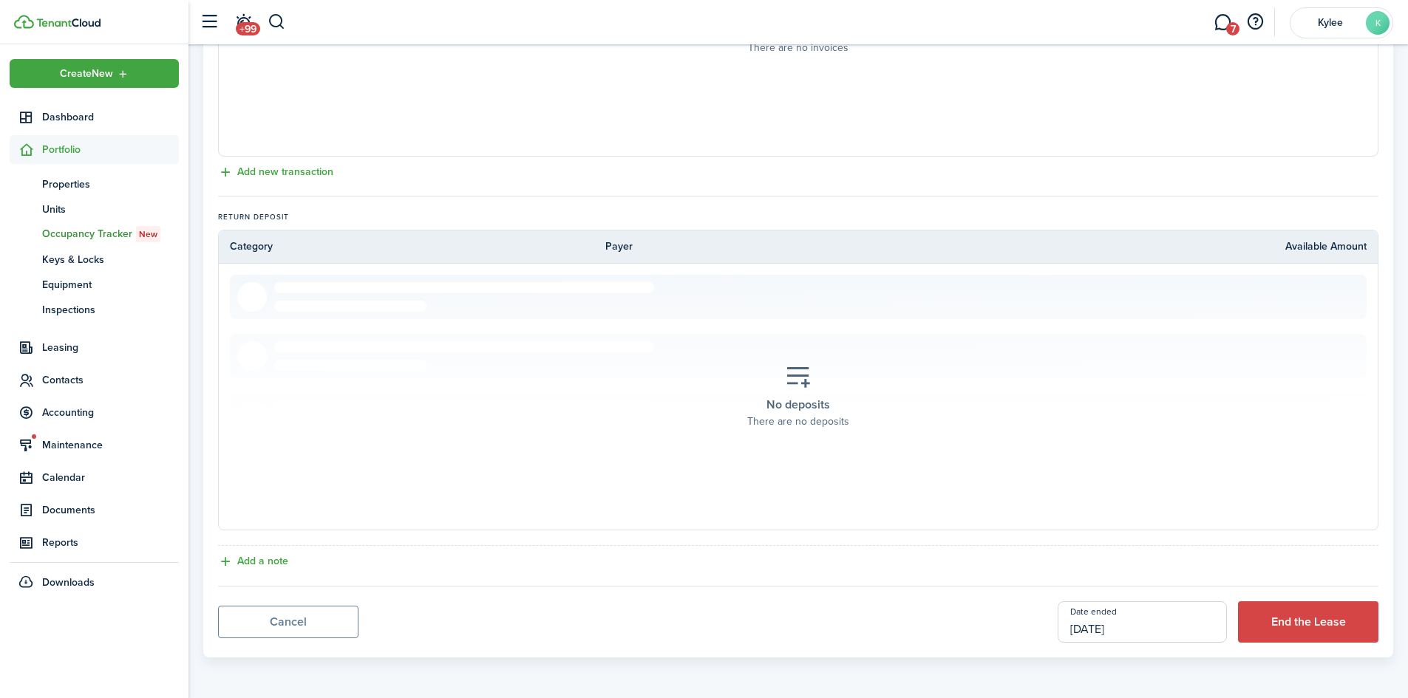
click at [1100, 630] on input "[DATE]" at bounding box center [1142, 622] width 169 height 41
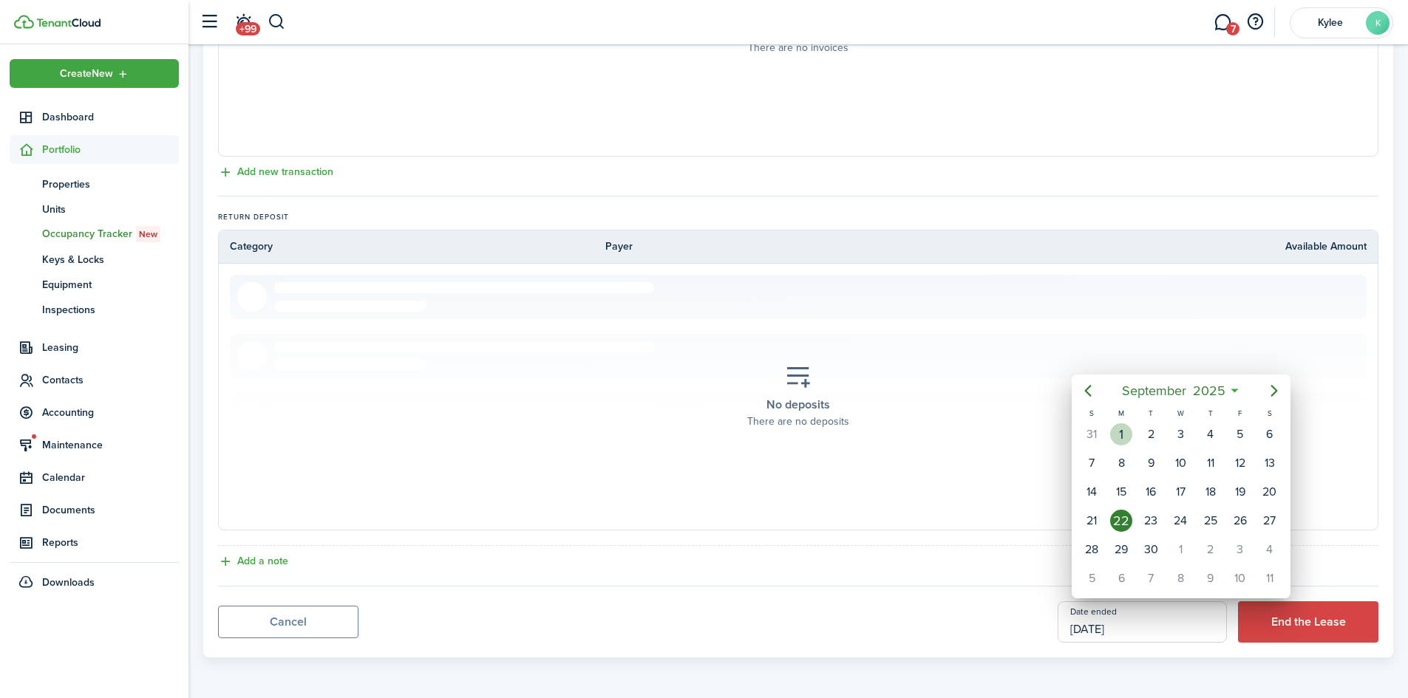
click at [1129, 433] on div "1" at bounding box center [1121, 434] width 22 height 22
type input "[DATE]"
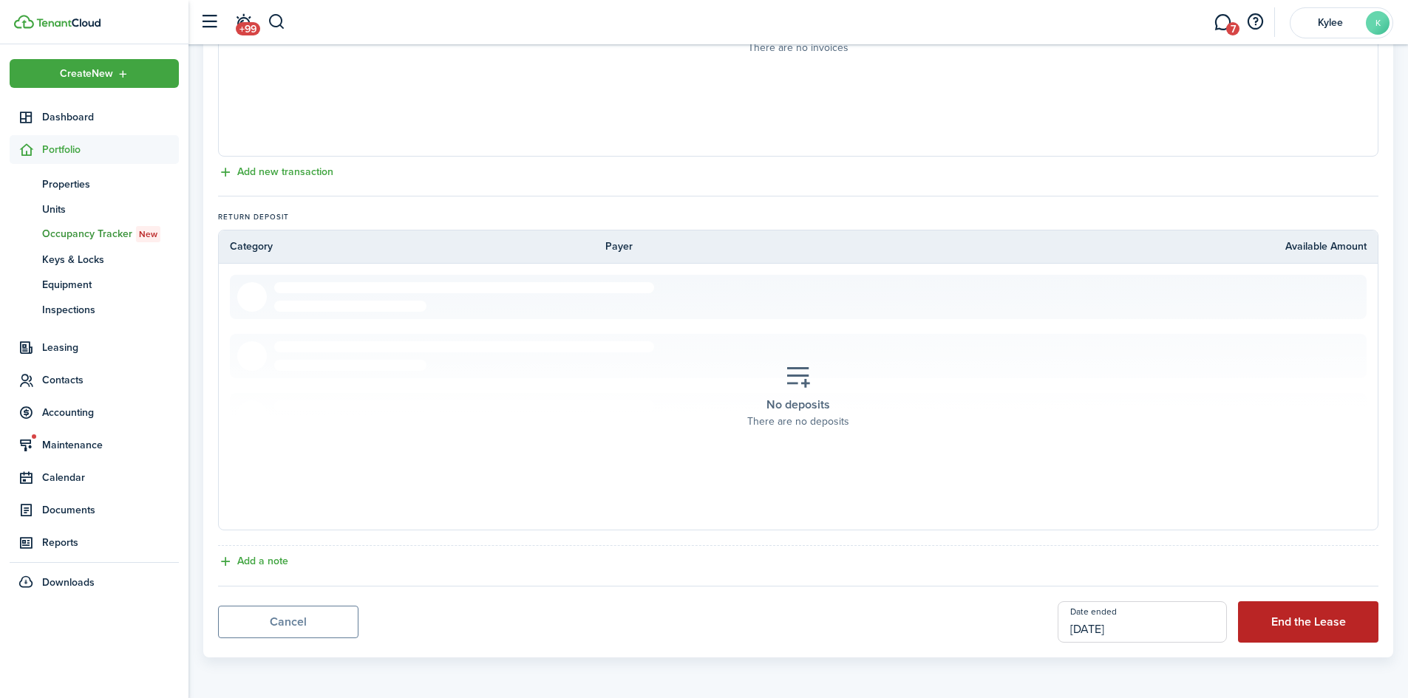
click at [1284, 606] on button "End the Lease" at bounding box center [1308, 622] width 140 height 41
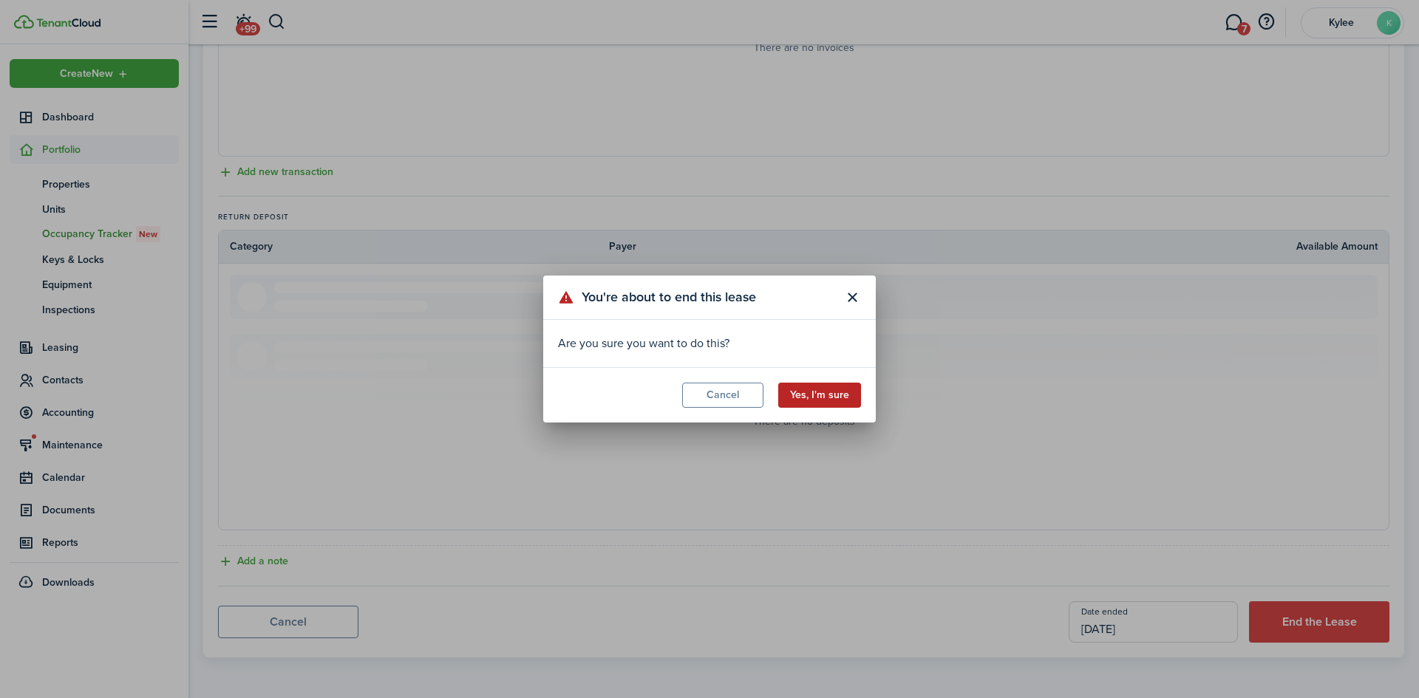
click at [802, 384] on button "Yes, I'm sure" at bounding box center [819, 395] width 83 height 25
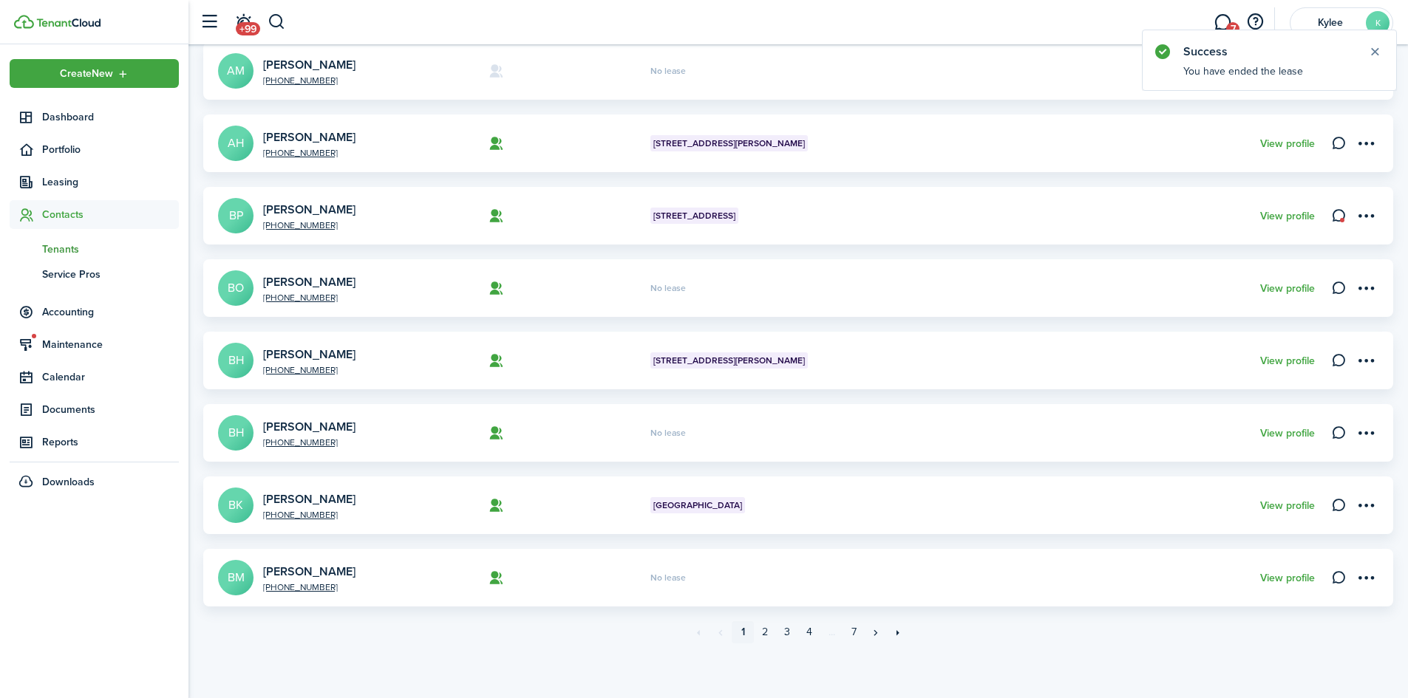
scroll to position [414, 0]
click at [785, 631] on link "3" at bounding box center [787, 632] width 22 height 22
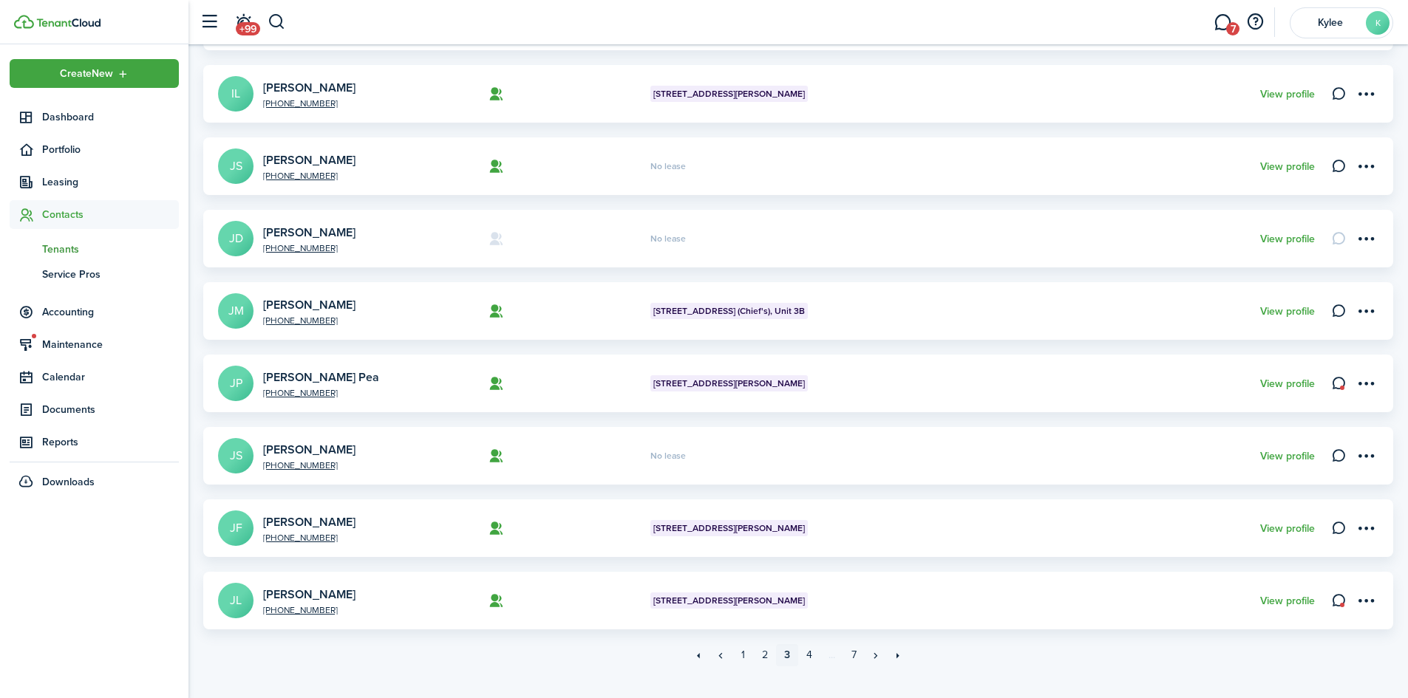
scroll to position [414, 0]
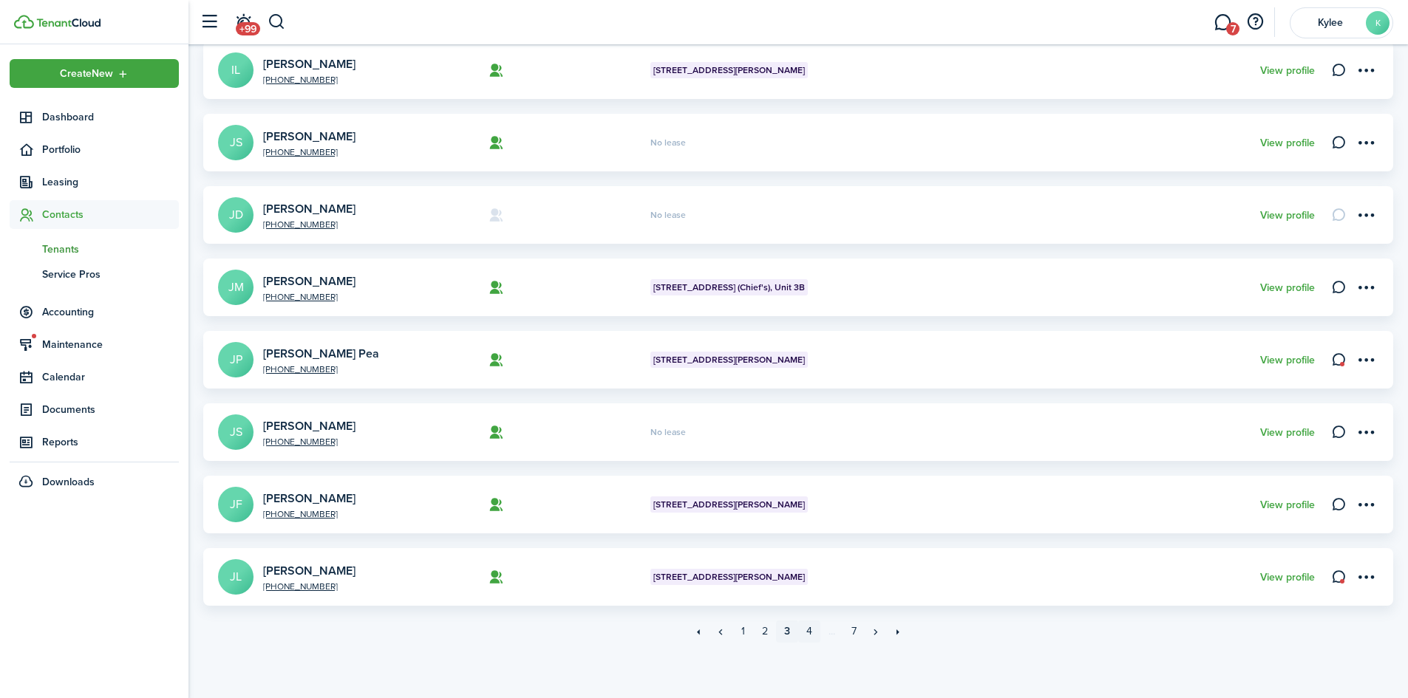
click at [809, 633] on link "4" at bounding box center [809, 632] width 22 height 22
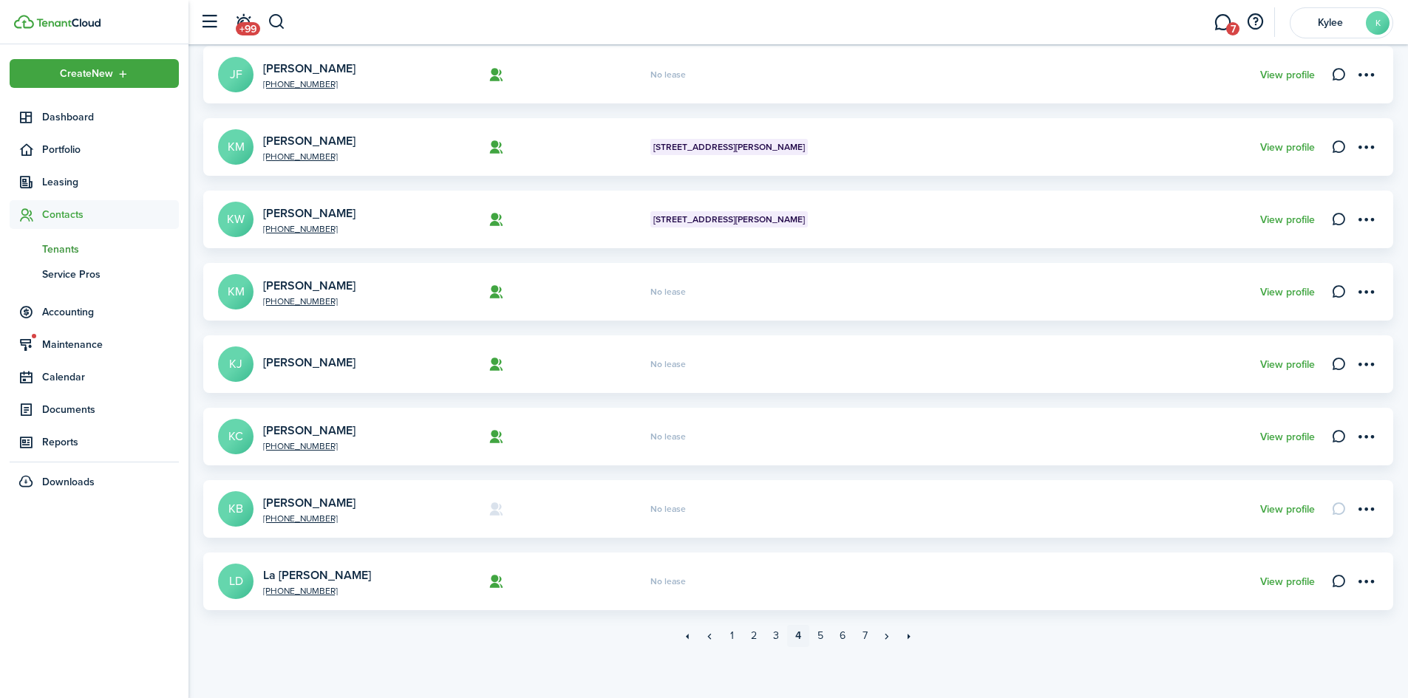
scroll to position [414, 0]
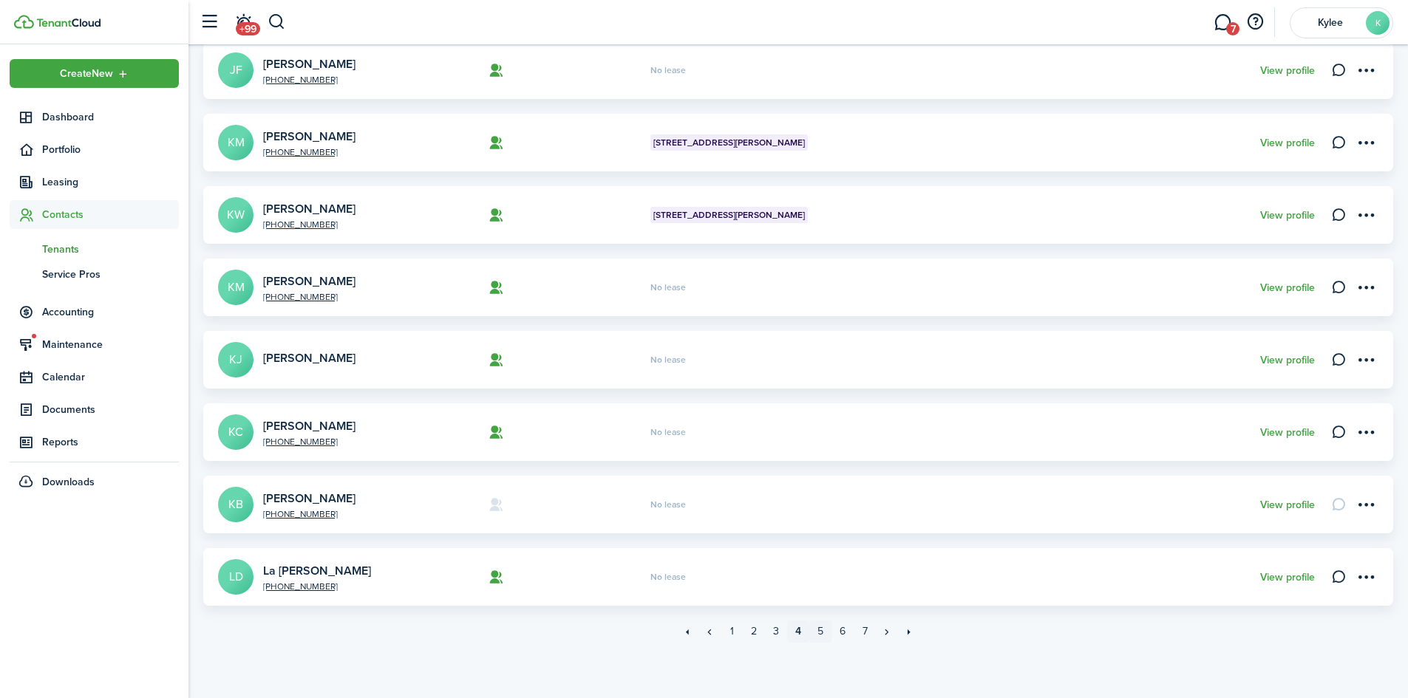
click at [822, 632] on link "5" at bounding box center [820, 632] width 22 height 22
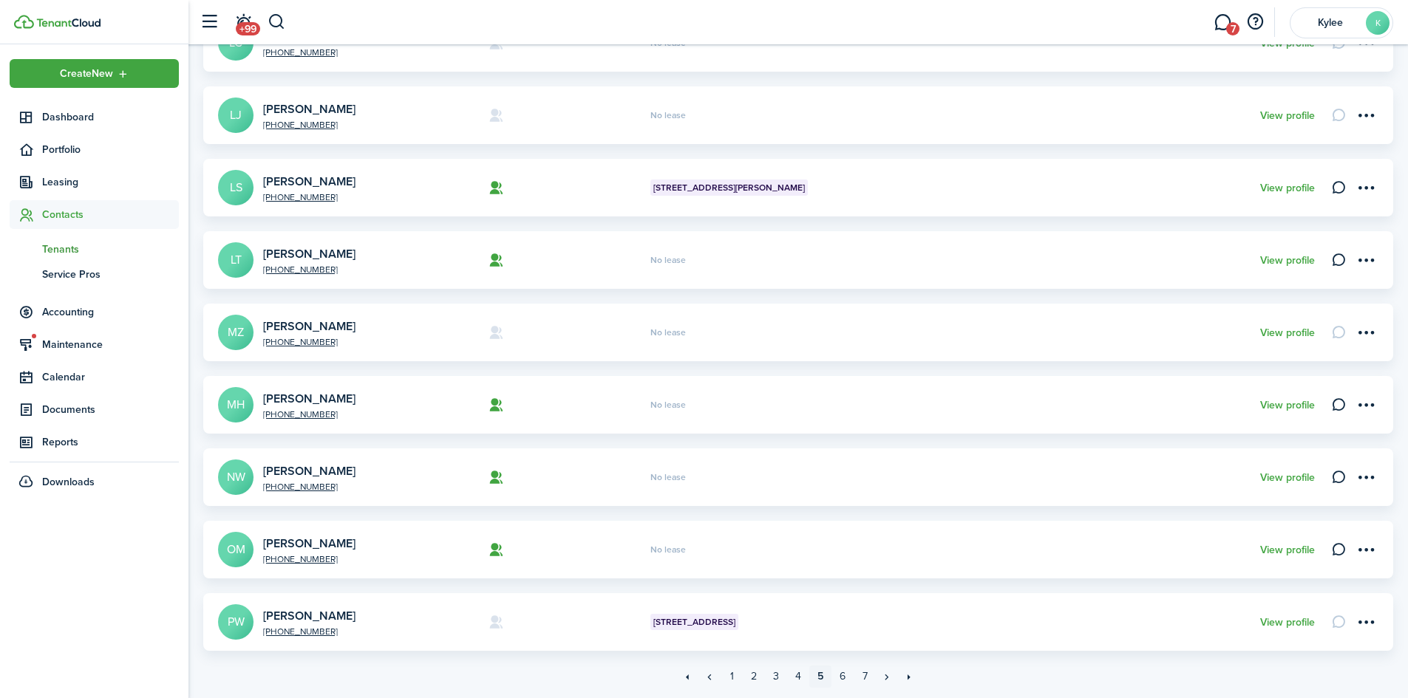
scroll to position [414, 0]
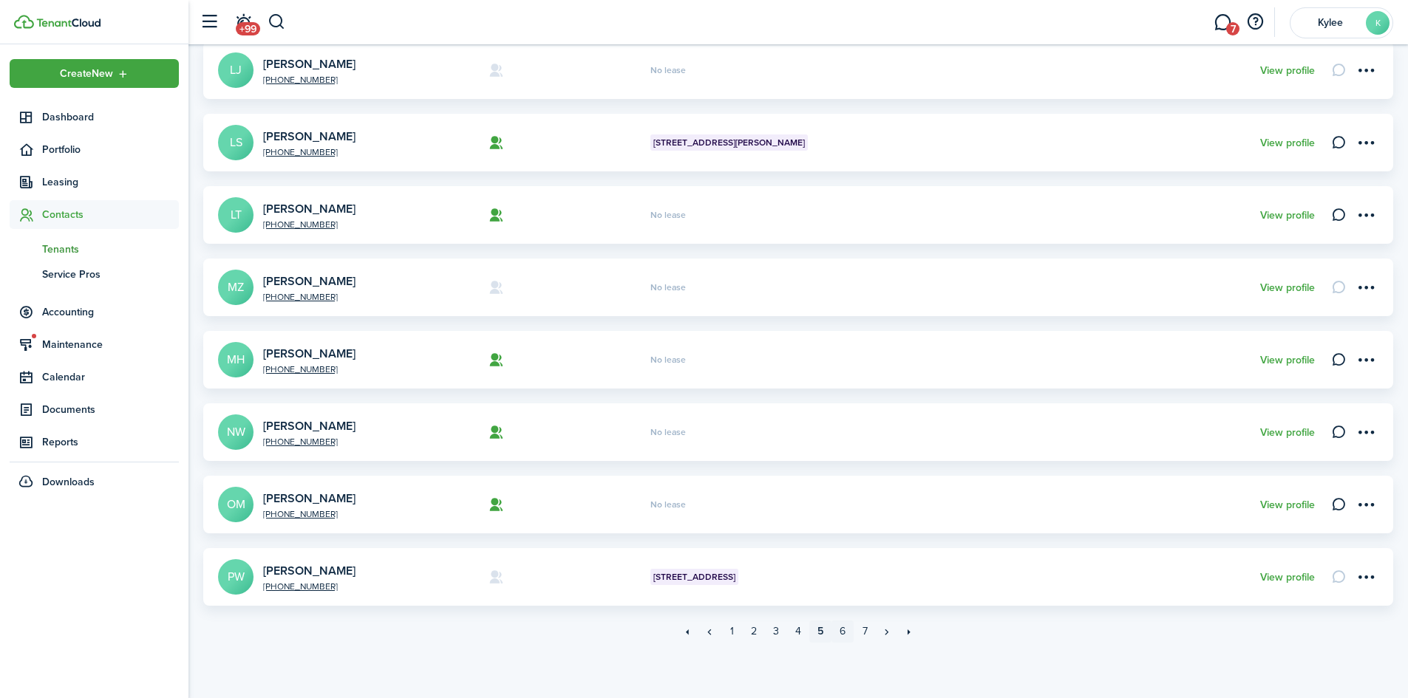
click at [842, 635] on link "6" at bounding box center [842, 632] width 22 height 22
